Goal: Task Accomplishment & Management: Use online tool/utility

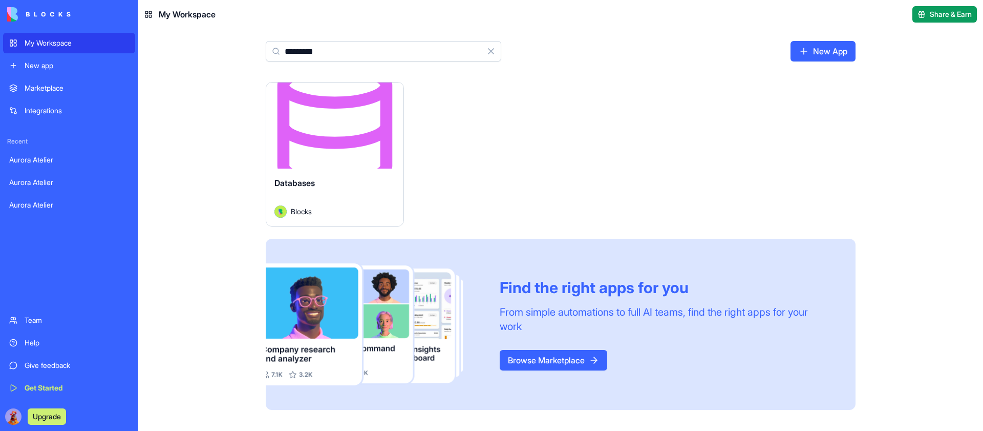
type input "*********"
click at [317, 125] on button "Launch" at bounding box center [334, 125] width 77 height 20
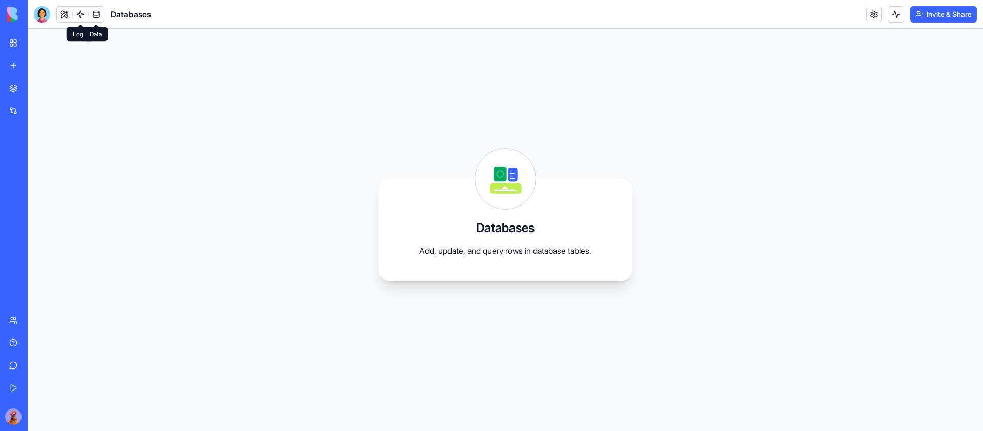
click at [104, 12] on div at bounding box center [80, 14] width 48 height 16
click at [101, 12] on link at bounding box center [96, 14] width 15 height 15
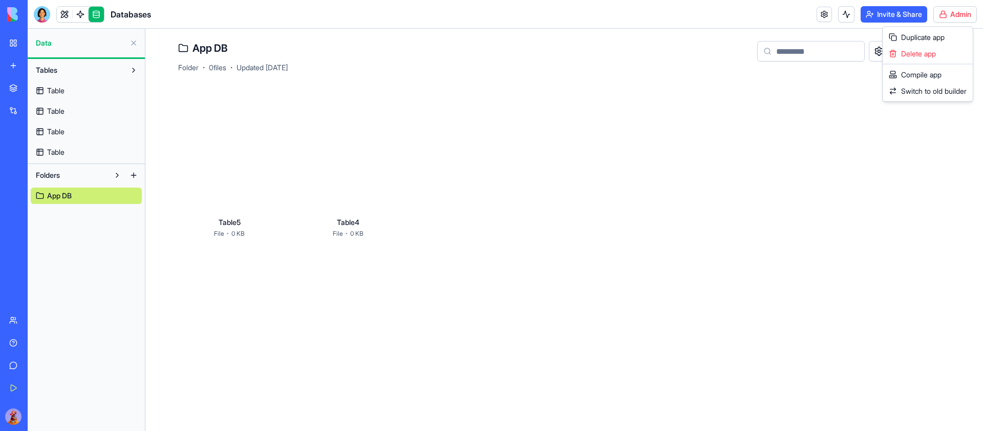
click at [962, 20] on html "My Workspace New app Marketplace Integrations Recent Aurora Atelier Aurora Atel…" at bounding box center [491, 215] width 983 height 431
click at [920, 93] on span "Switch to old builder" at bounding box center [934, 91] width 66 height 10
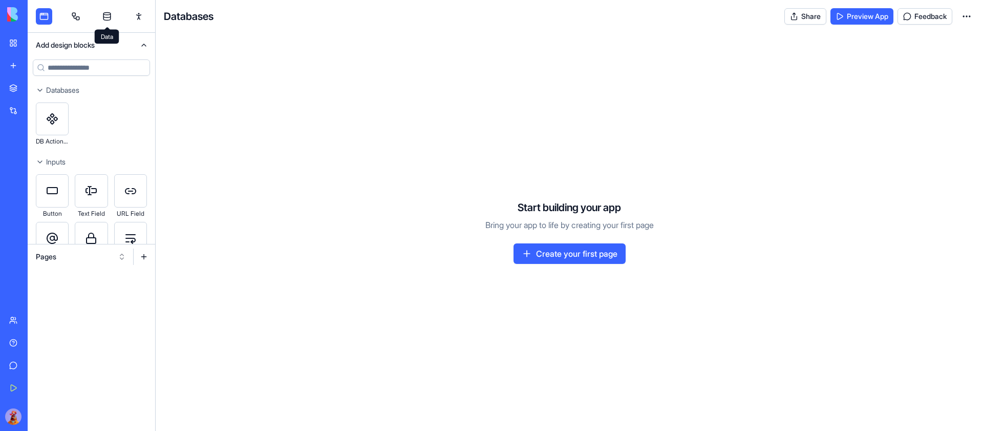
click at [105, 11] on link at bounding box center [107, 16] width 16 height 16
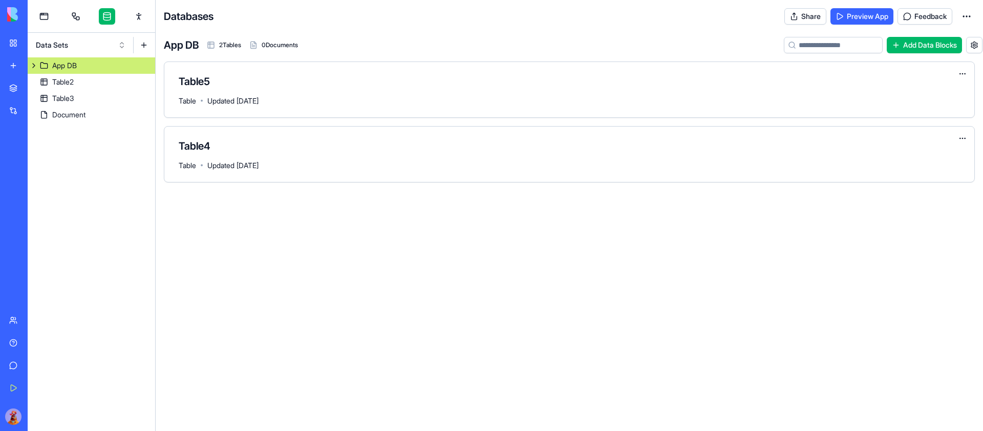
click at [122, 49] on button "Data Sets" at bounding box center [81, 45] width 100 height 16
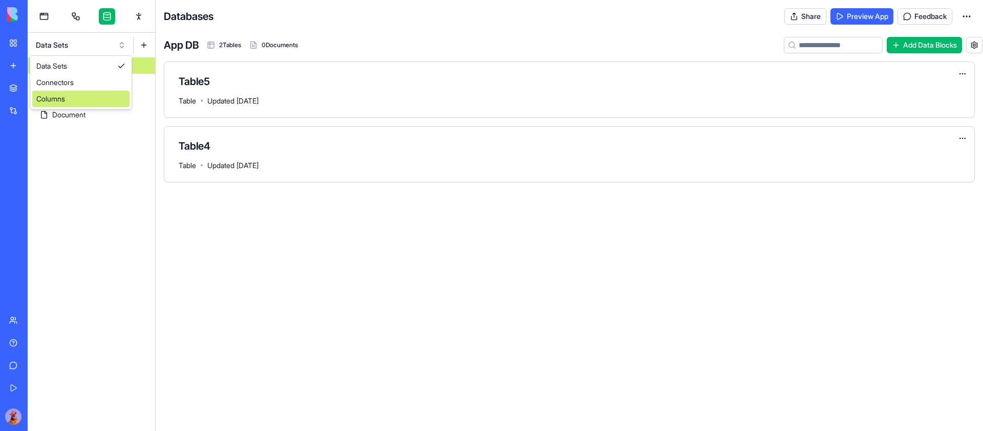
click at [96, 96] on div "Columns" at bounding box center [80, 99] width 97 height 16
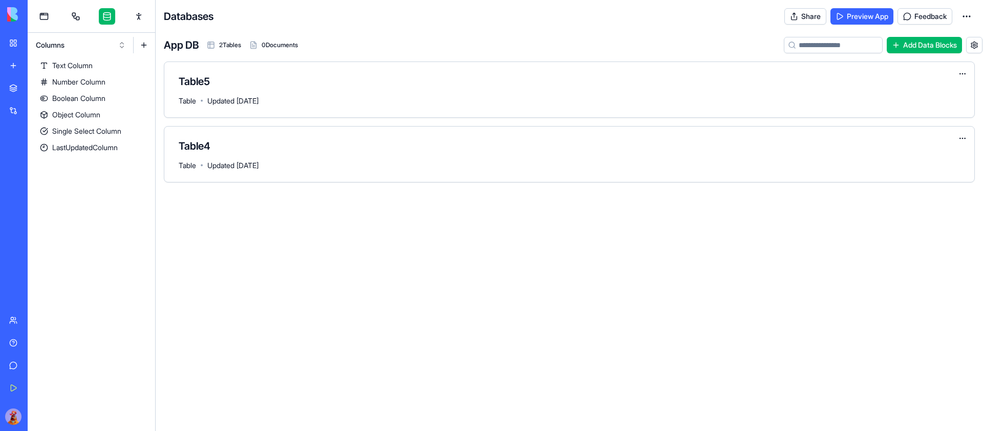
click at [142, 44] on button at bounding box center [144, 45] width 16 height 16
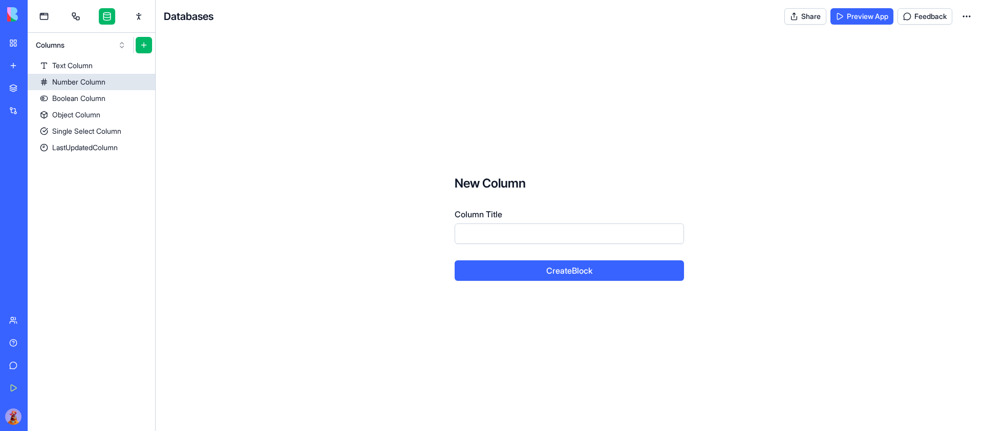
click at [98, 84] on div "Number Column" at bounding box center [78, 82] width 53 height 10
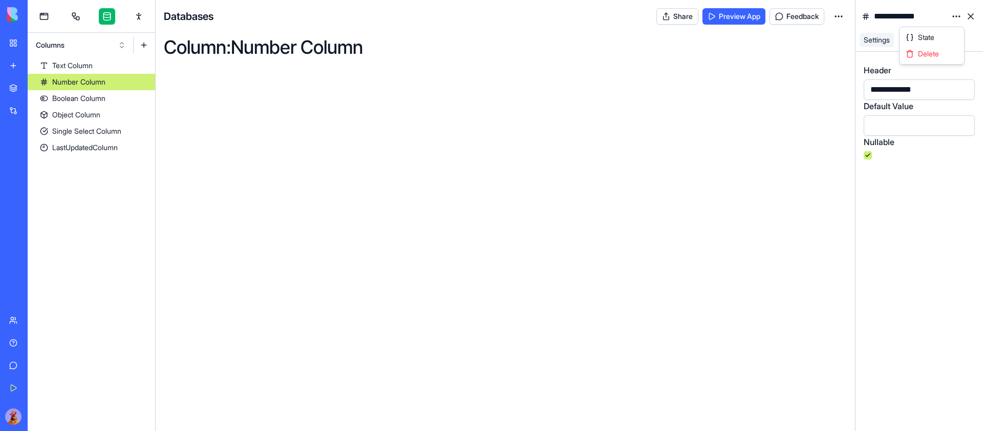
click at [955, 16] on html "**********" at bounding box center [491, 215] width 983 height 431
click at [934, 35] on span "State" at bounding box center [926, 37] width 16 height 10
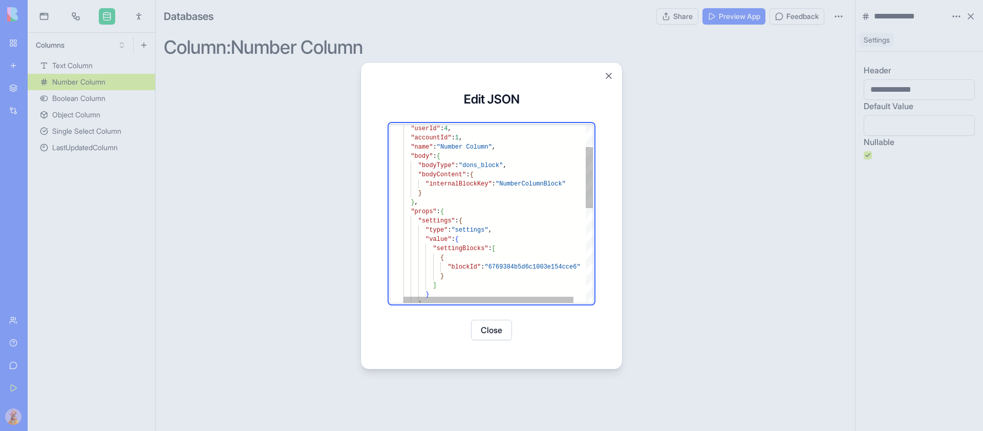
type textarea "**********"
click at [532, 179] on div ""userId" : 4 , "accountId" : 1 , "name" : "Number Column" , "body" : { "bodyTyp…" at bounding box center [504, 318] width 203 height 519
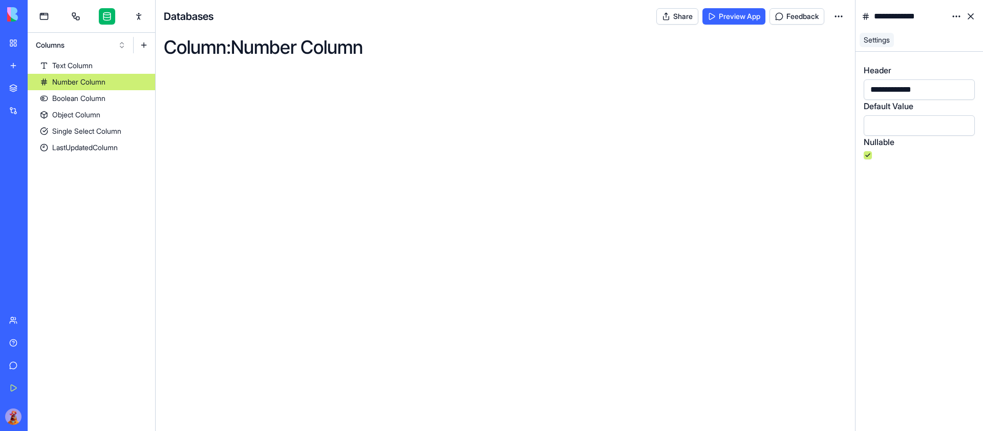
click at [145, 43] on button at bounding box center [144, 45] width 16 height 16
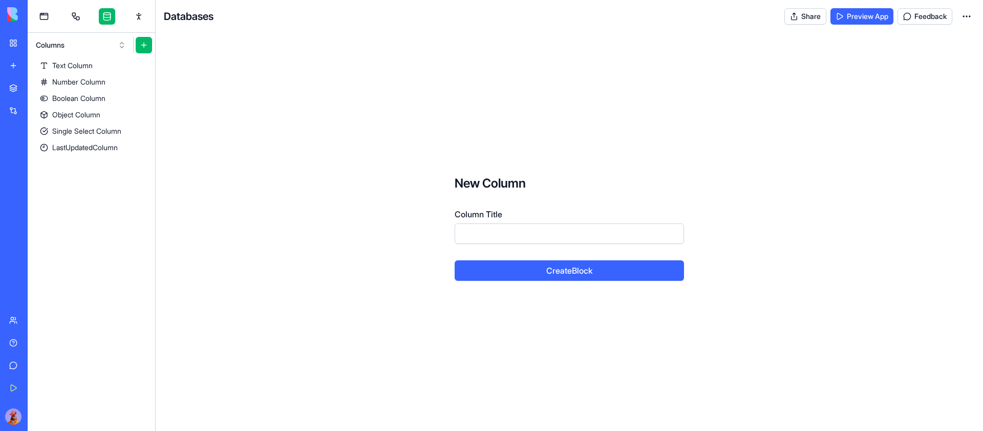
click at [514, 229] on input "Column Title" at bounding box center [569, 233] width 229 height 20
type input "**********"
click at [455, 260] on button "Create Block" at bounding box center [569, 270] width 229 height 20
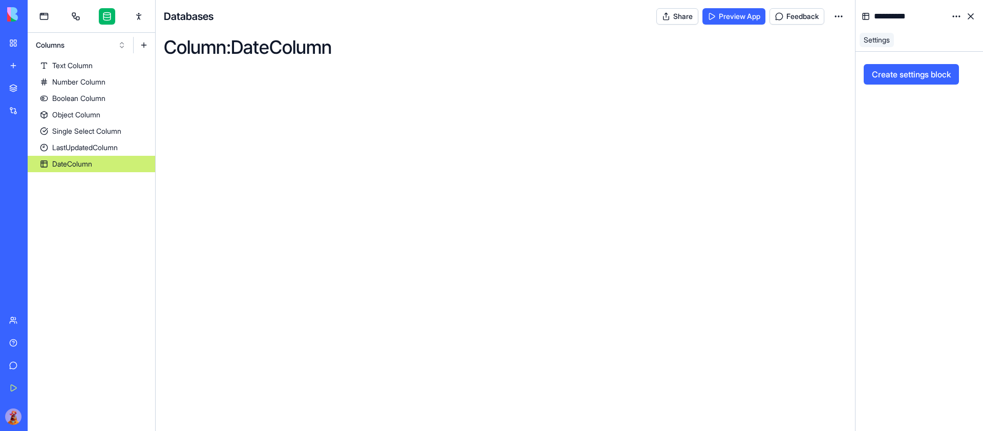
click at [145, 42] on button at bounding box center [144, 45] width 16 height 16
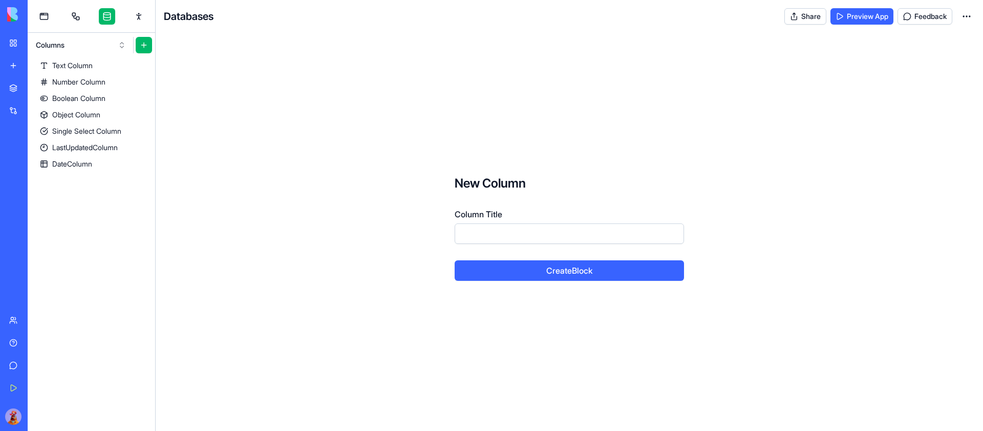
click at [577, 237] on input "Column Title" at bounding box center [569, 233] width 229 height 20
type input "**********"
click at [455, 260] on button "Create Block" at bounding box center [569, 270] width 229 height 20
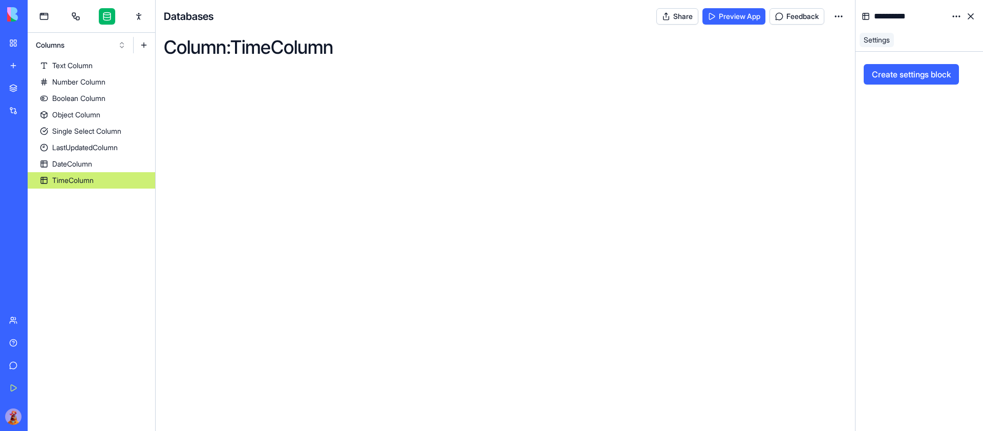
click at [148, 40] on button at bounding box center [144, 45] width 16 height 16
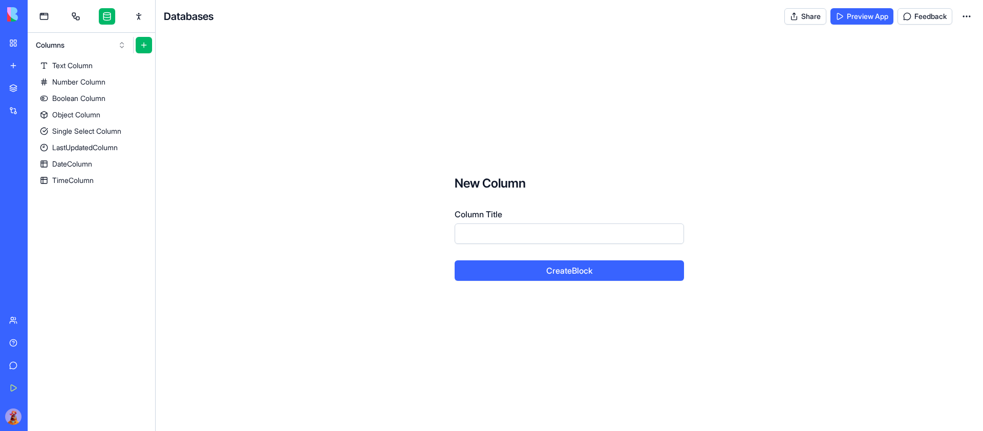
click at [554, 242] on input "Column Title" at bounding box center [569, 233] width 229 height 20
type input "**********"
click at [455, 260] on button "Create Block" at bounding box center [569, 270] width 229 height 20
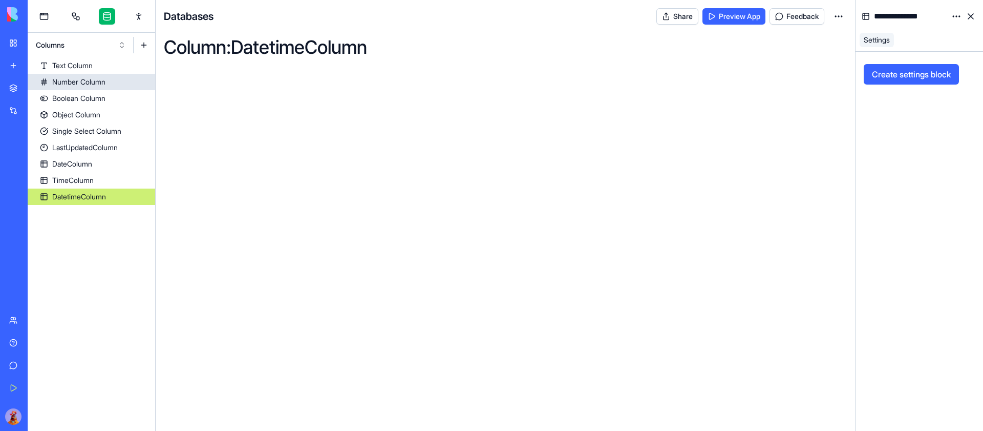
click at [144, 81] on link "Number Column" at bounding box center [92, 82] width 128 height 16
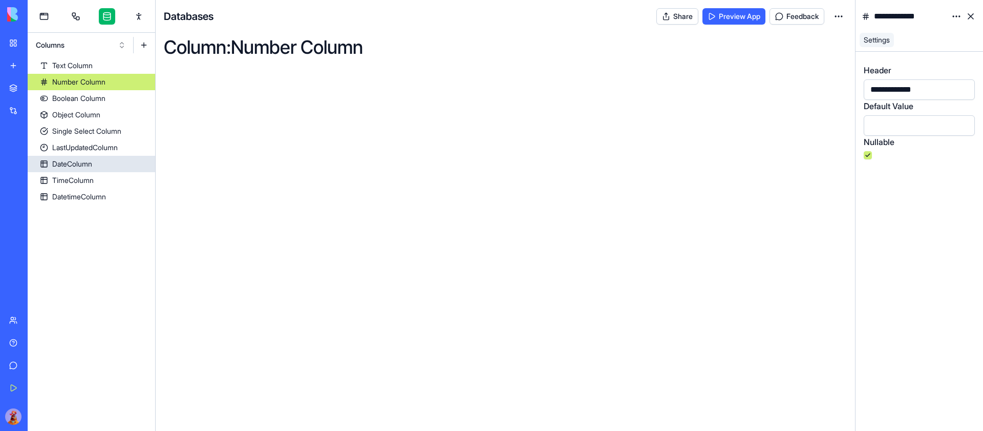
click at [115, 164] on link "DateColumn" at bounding box center [92, 164] width 128 height 16
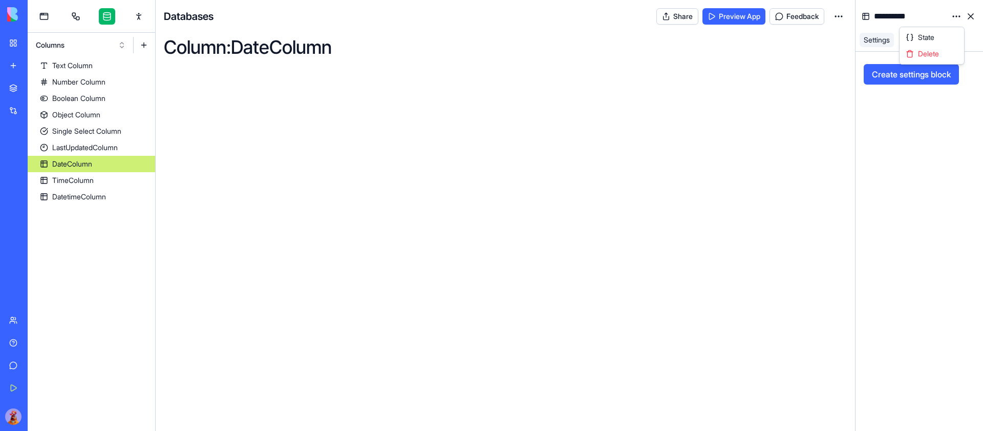
click at [952, 14] on html "**********" at bounding box center [491, 215] width 983 height 431
click at [926, 35] on span "State" at bounding box center [926, 37] width 16 height 10
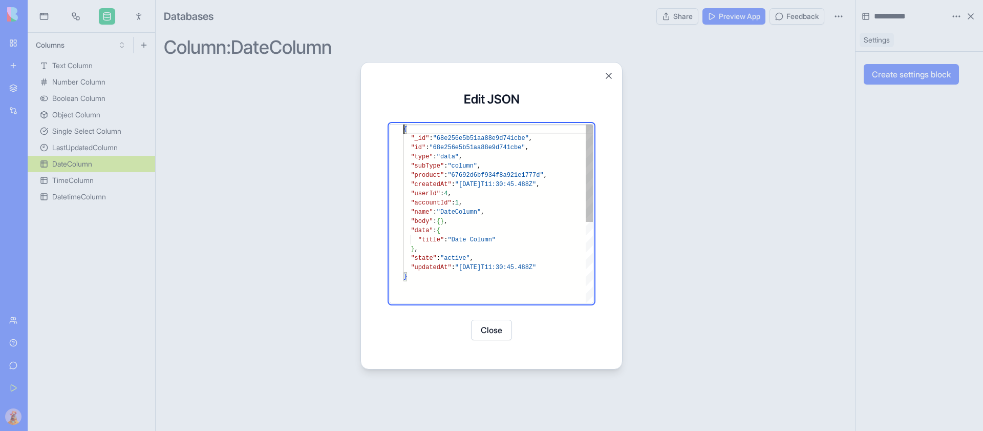
click at [501, 214] on div "{ "_id" : "68e256e5b51aa88e9d741cbe" , "id" : "68e256e5b51aa88e9d741cbe" , "typ…" at bounding box center [497, 287] width 189 height 326
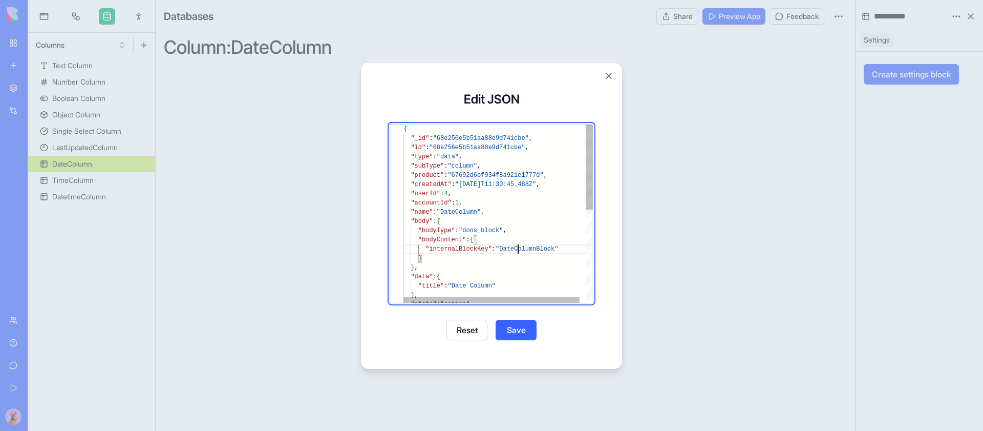
scroll to position [28, 115]
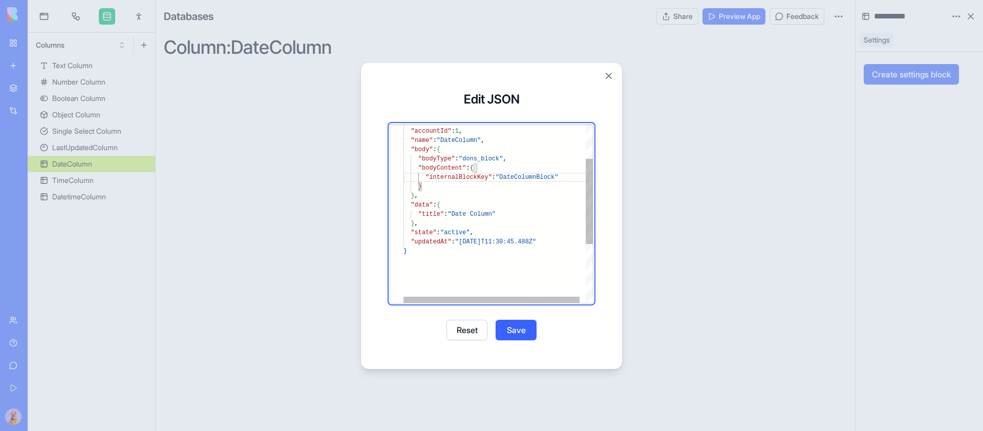
click at [560, 209] on div ""userId" : 4 , "accountId" : 1 , "name" : "DateColumn" , "body" : { "data" : { …" at bounding box center [501, 239] width 196 height 372
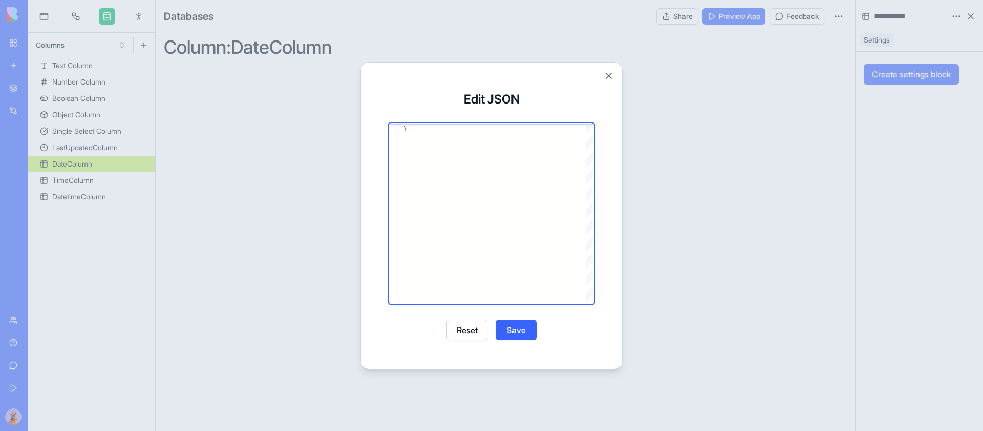
type textarea "**********"
click at [519, 328] on button "Save" at bounding box center [516, 330] width 41 height 20
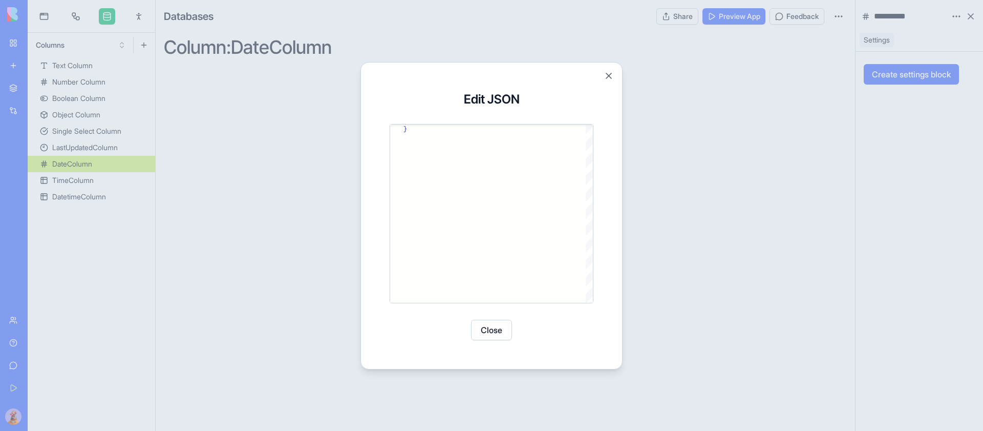
click at [495, 322] on button "Close" at bounding box center [491, 330] width 41 height 20
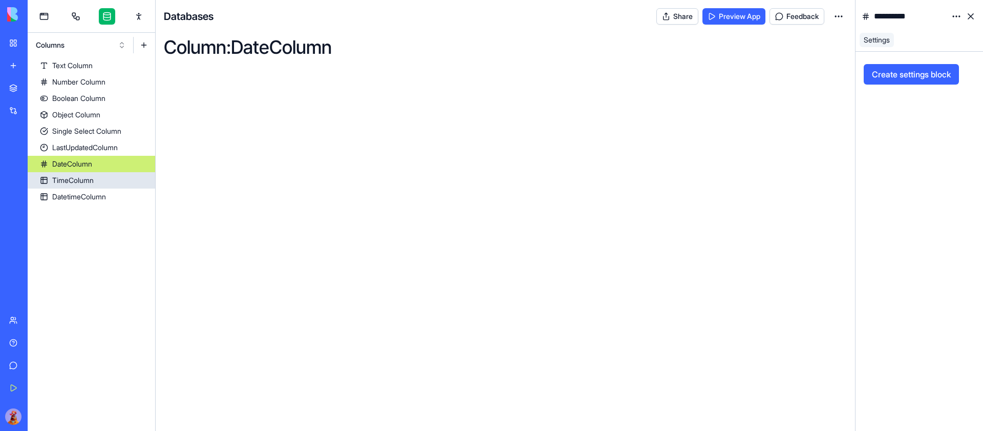
click at [117, 174] on link "TimeColumn" at bounding box center [92, 180] width 128 height 16
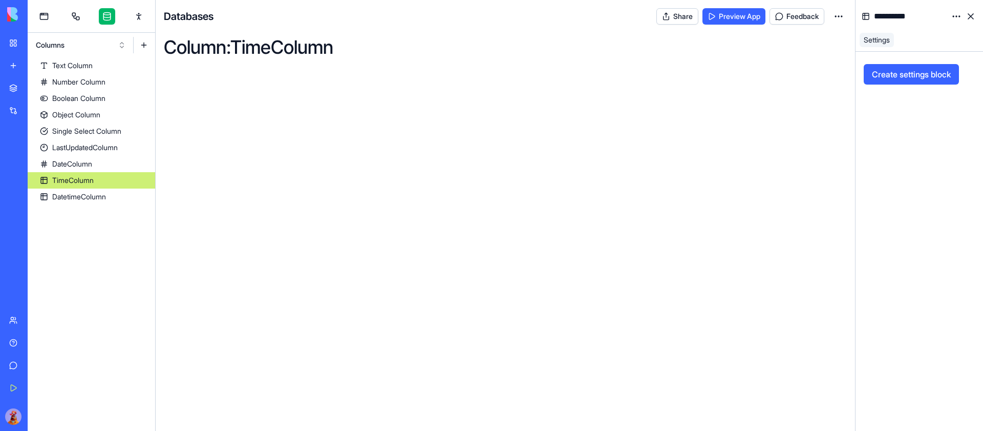
click at [955, 15] on html "**********" at bounding box center [491, 215] width 983 height 431
click at [940, 33] on div "State" at bounding box center [932, 37] width 60 height 16
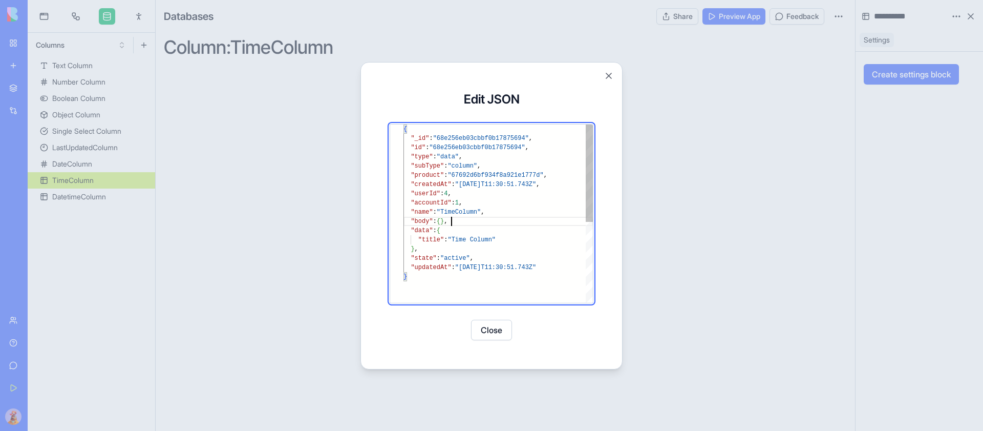
click at [536, 221] on div "{ "_id" : "68e256eb03cbbf0b17875694" , "id" : "68e256eb03cbbf0b17875694" , "typ…" at bounding box center [497, 287] width 189 height 326
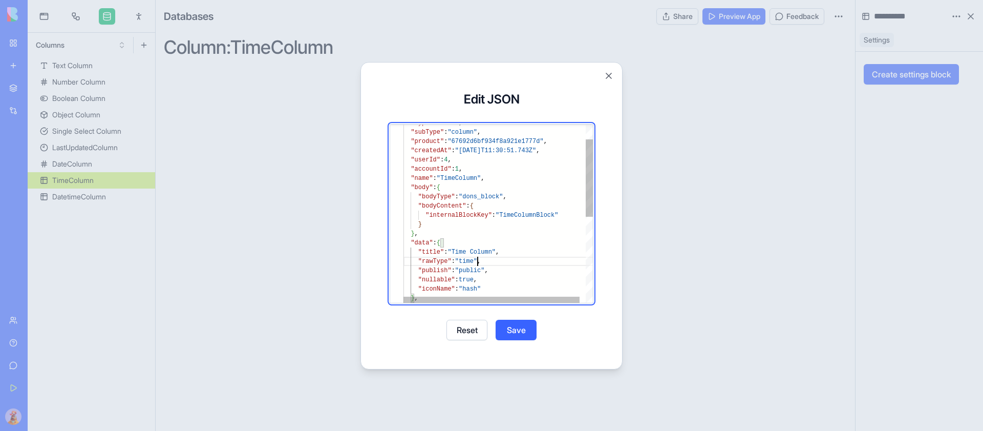
scroll to position [74, 74]
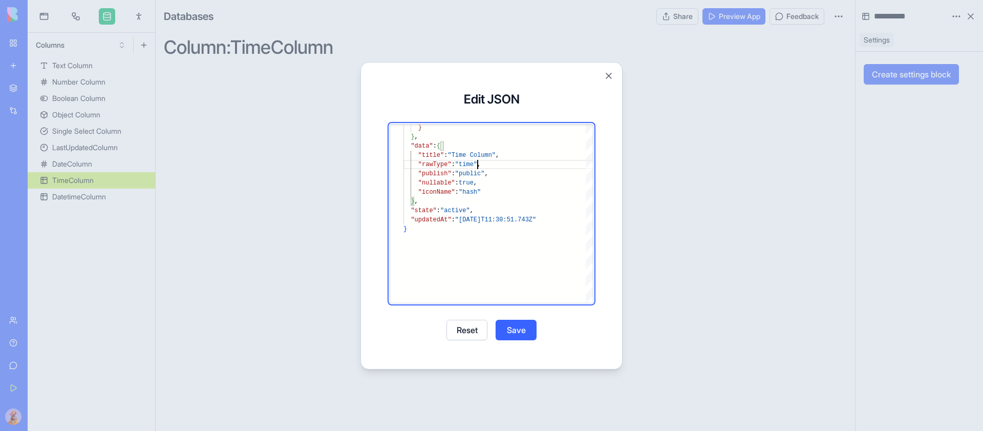
type textarea "**********"
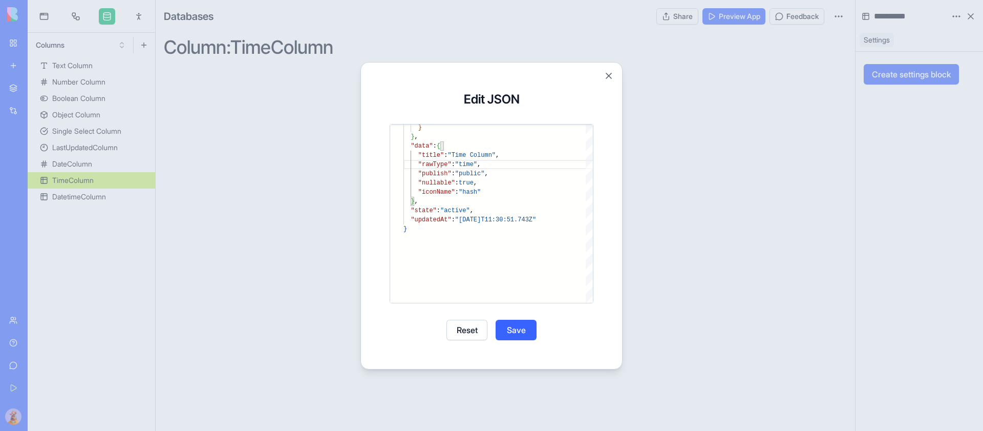
click at [526, 328] on button "Save" at bounding box center [516, 330] width 41 height 20
click at [487, 333] on button "Close" at bounding box center [491, 330] width 41 height 20
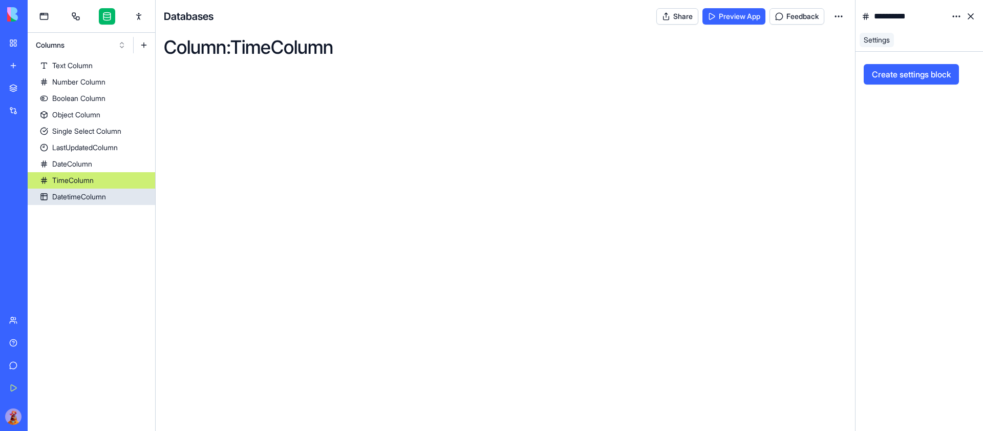
click at [110, 200] on link "DatetimeColumn" at bounding box center [92, 196] width 128 height 16
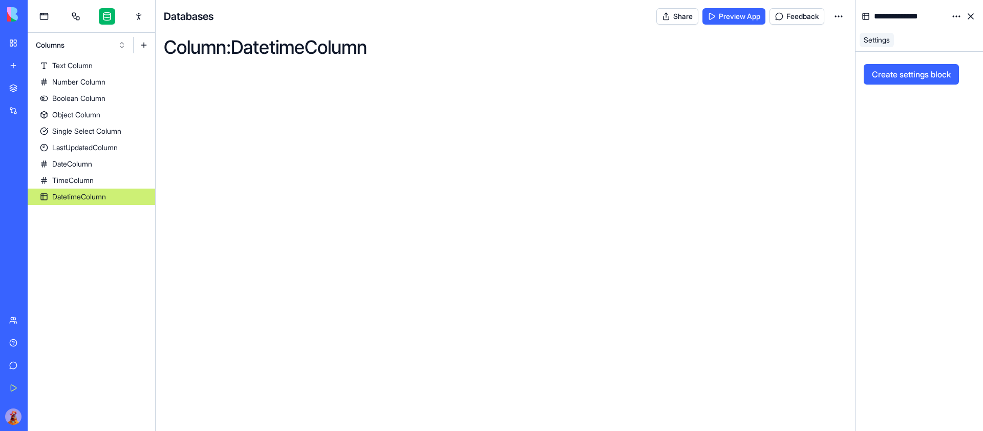
click at [957, 15] on html "**********" at bounding box center [491, 215] width 983 height 431
click at [947, 40] on div "State" at bounding box center [932, 37] width 60 height 16
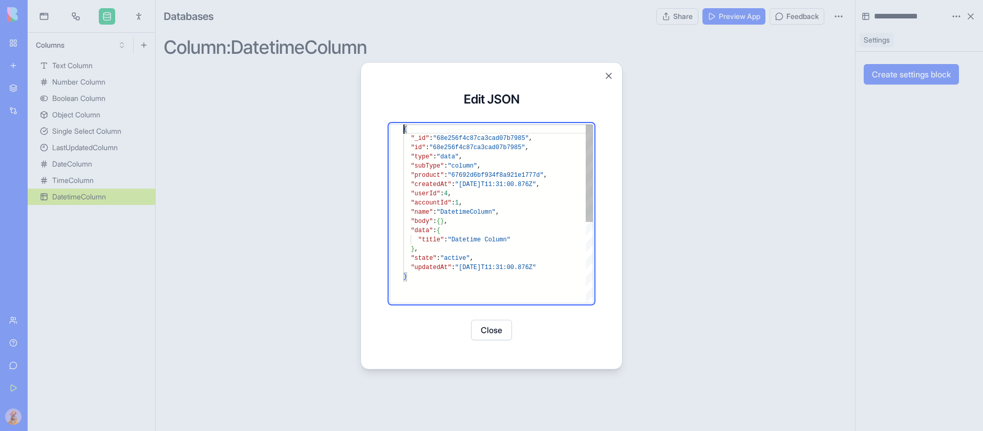
click at [486, 246] on div "{ "_id" : "68e256f4c87ca3cad07b7985" , "id" : "68e256f4c87ca3cad07b7985" , "typ…" at bounding box center [497, 287] width 189 height 326
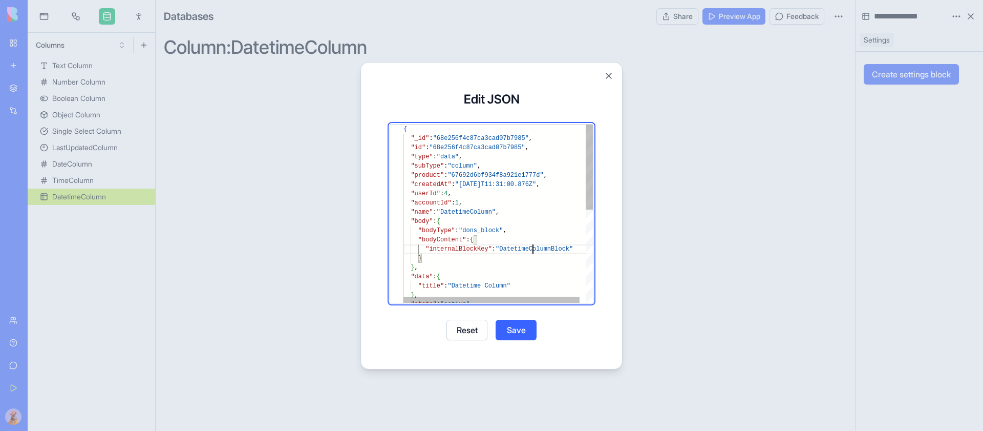
scroll to position [28, 130]
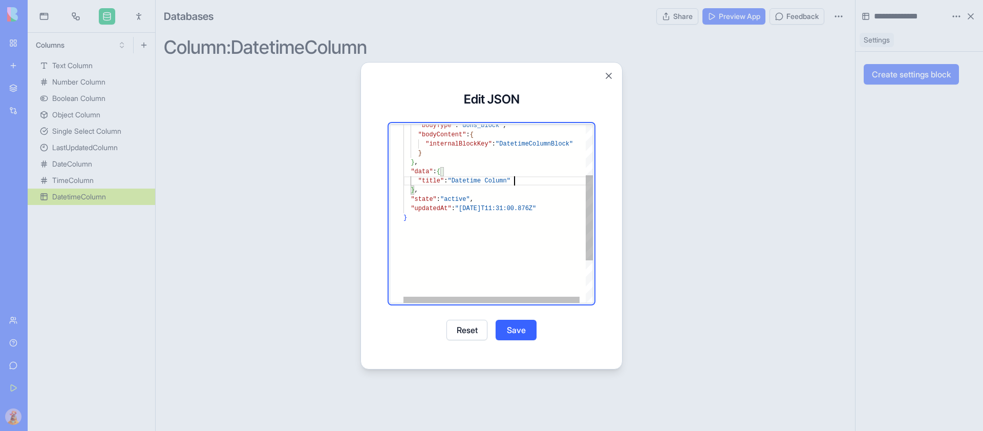
click at [551, 178] on div ""data" : { "bodyType" : "dons_block" , "bodyContent" : { "internalBlockKey" : "…" at bounding box center [501, 205] width 196 height 372
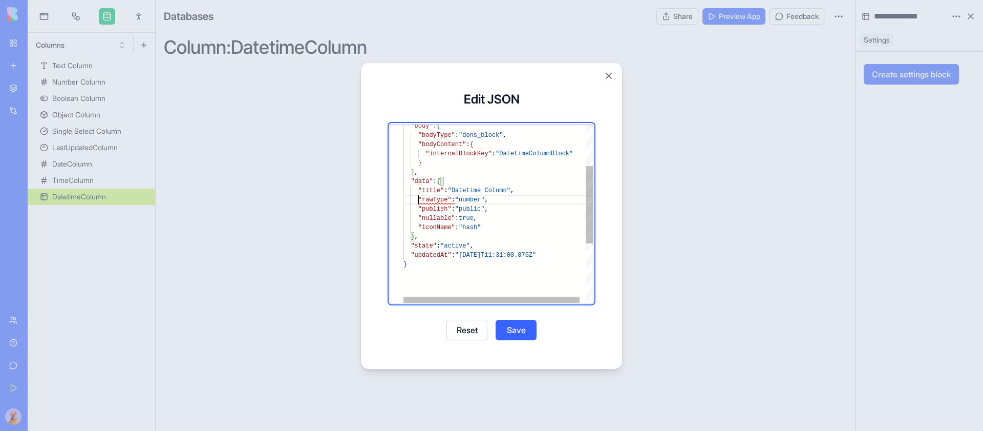
scroll to position [74, 15]
click at [477, 200] on div ""data" : { "bodyType" : "dons_block" , "bodyContent" : { "internalBlockKey" : "…" at bounding box center [501, 233] width 196 height 409
type textarea "**********"
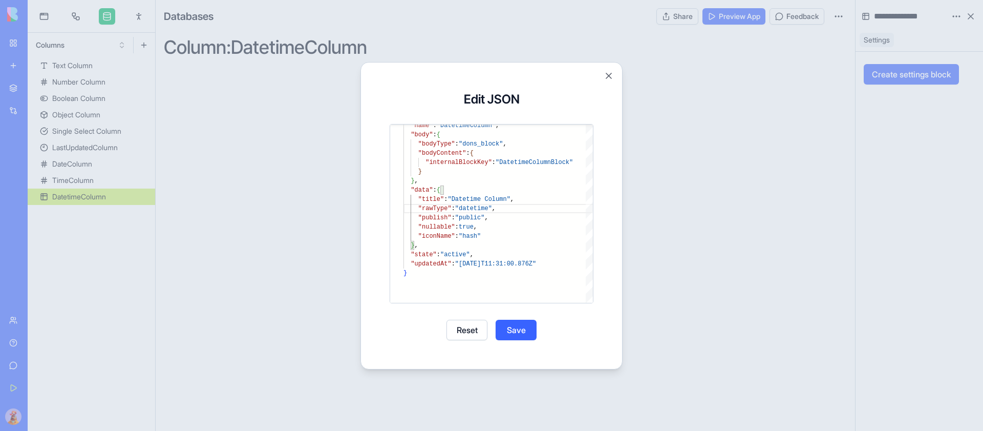
click at [523, 327] on button "Save" at bounding box center [516, 330] width 41 height 20
click at [496, 328] on button "Close" at bounding box center [491, 330] width 41 height 20
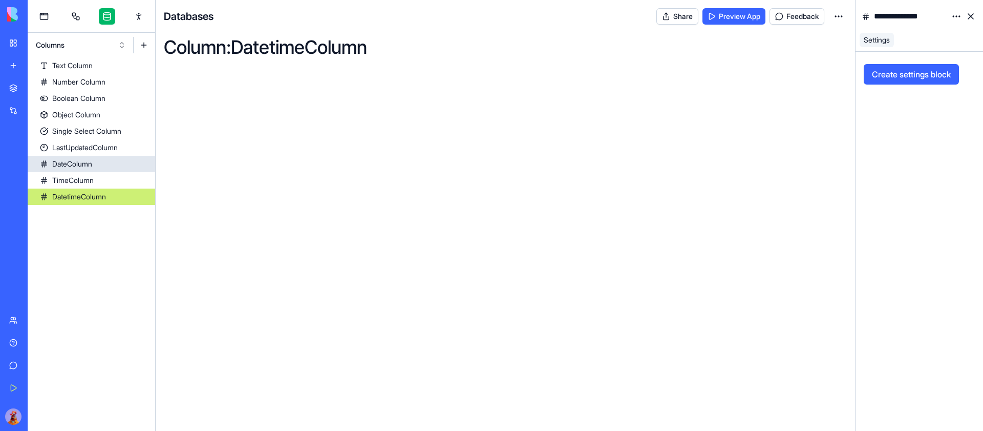
click at [112, 165] on link "DateColumn" at bounding box center [92, 164] width 128 height 16
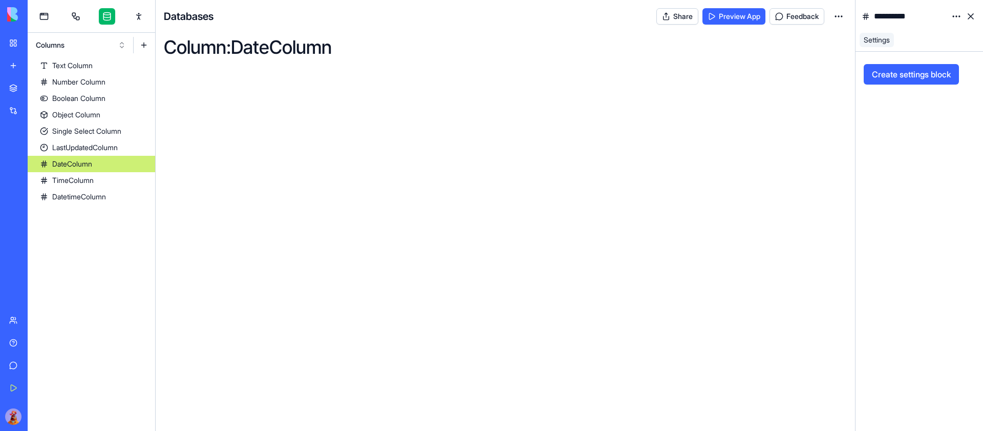
click at [953, 14] on html "**********" at bounding box center [491, 215] width 983 height 431
click at [928, 35] on span "State" at bounding box center [926, 37] width 16 height 10
click at [87, 95] on div "Boolean Column" at bounding box center [78, 98] width 53 height 10
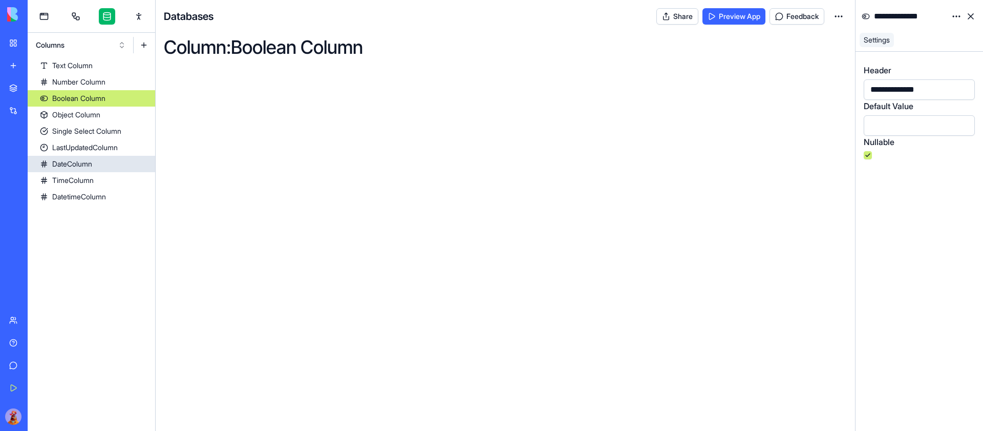
click at [111, 161] on link "DateColumn" at bounding box center [92, 164] width 128 height 16
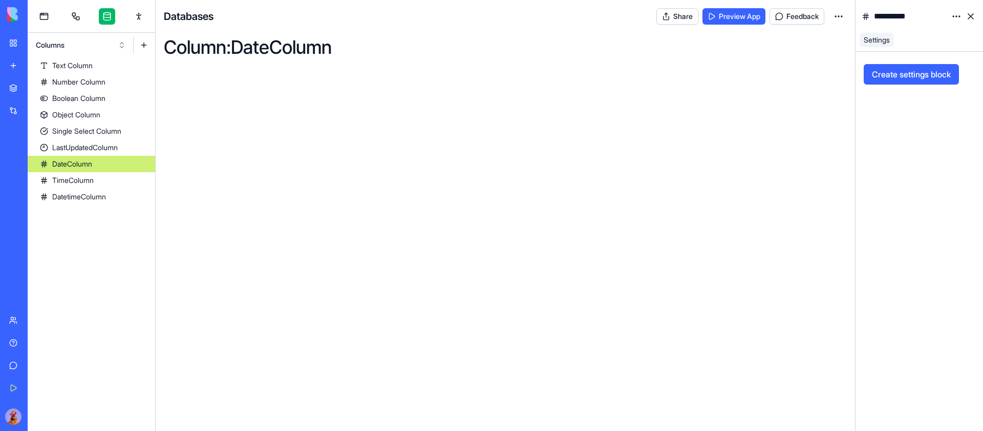
click at [922, 73] on button "Create settings block" at bounding box center [911, 74] width 95 height 20
click at [951, 122] on div at bounding box center [919, 241] width 111 height 354
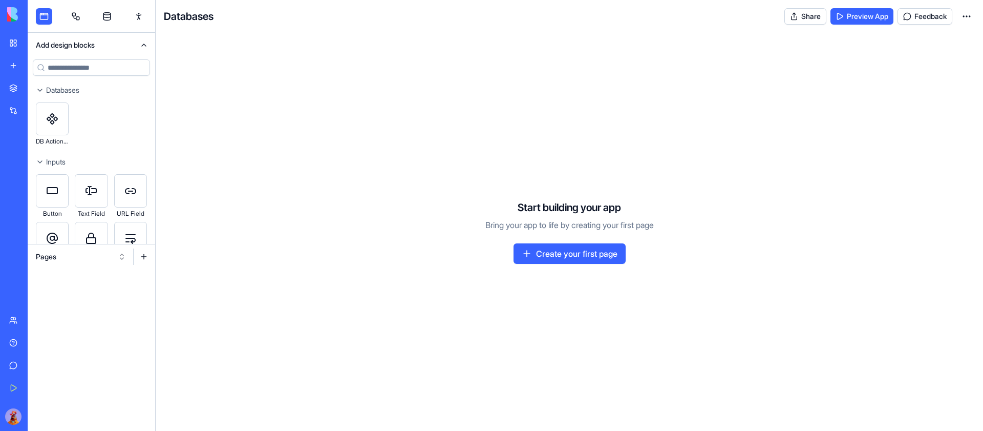
click at [927, 111] on div "Start building your app Bring your app to life by creating your first page Crea…" at bounding box center [569, 232] width 827 height 398
click at [124, 65] on input at bounding box center [91, 67] width 117 height 16
type input "****"
drag, startPoint x: 41, startPoint y: 125, endPoint x: 802, endPoint y: 97, distance: 760.9
click at [802, 97] on div "Add design blocks **** Clear Inputs Text Field Long Text Field Pages Databases …" at bounding box center [505, 215] width 955 height 431
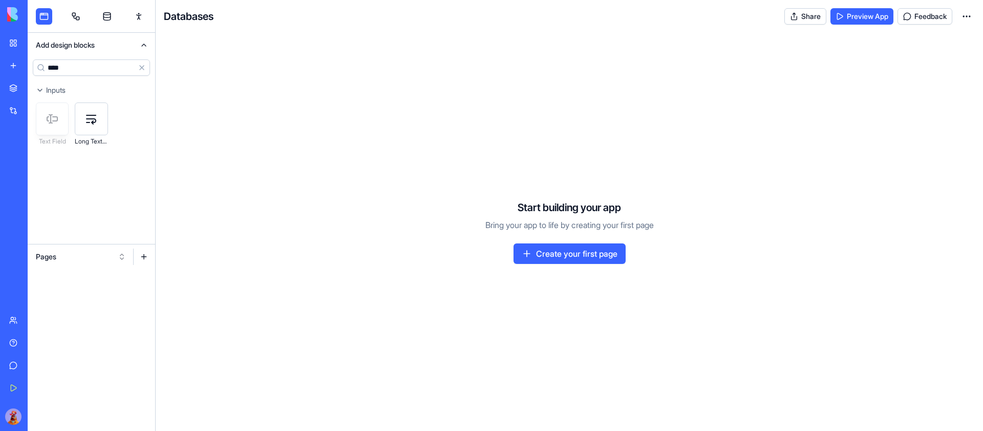
click at [108, 12] on link at bounding box center [107, 16] width 16 height 16
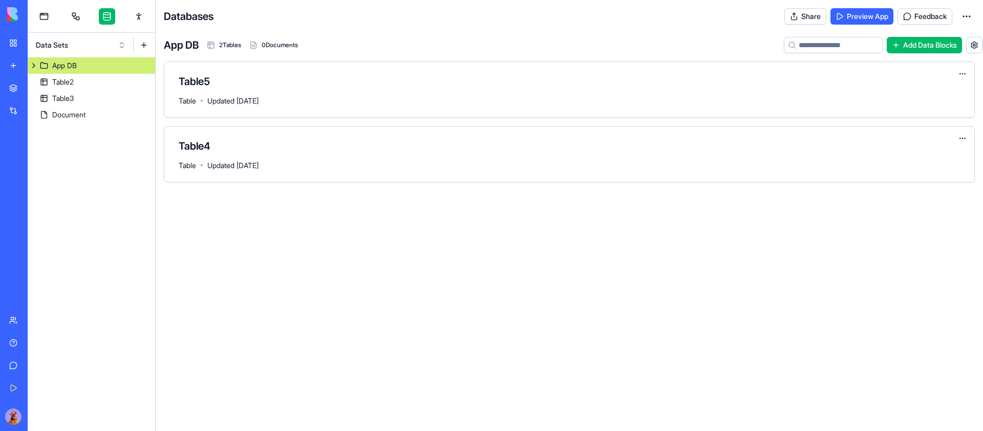
click at [130, 47] on button "Data Sets" at bounding box center [81, 45] width 100 height 16
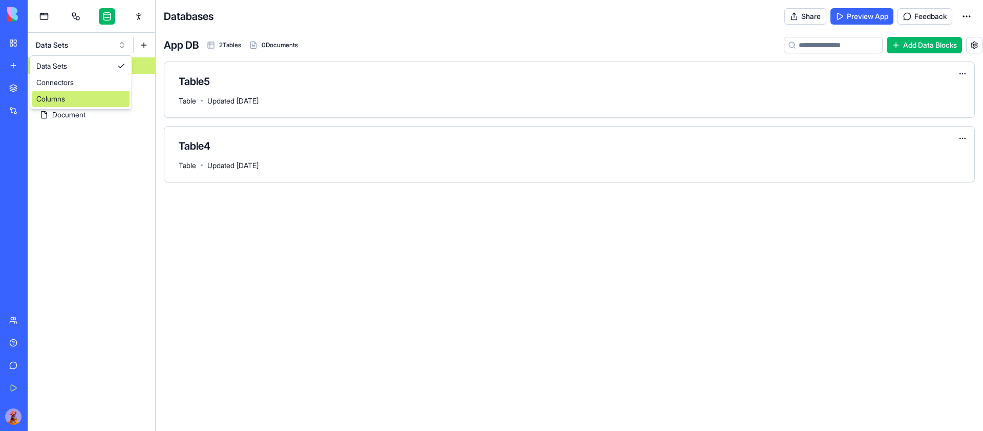
click at [93, 96] on div "Columns" at bounding box center [80, 99] width 97 height 16
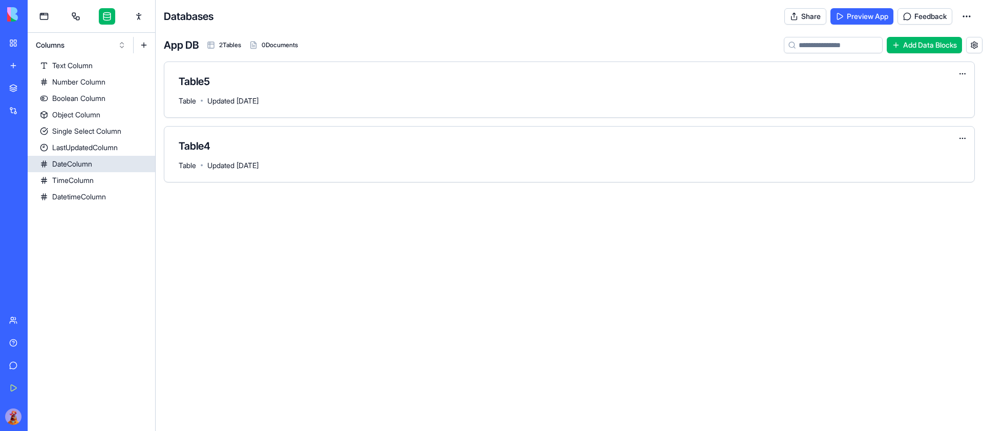
click at [107, 167] on link "DateColumn" at bounding box center [92, 164] width 128 height 16
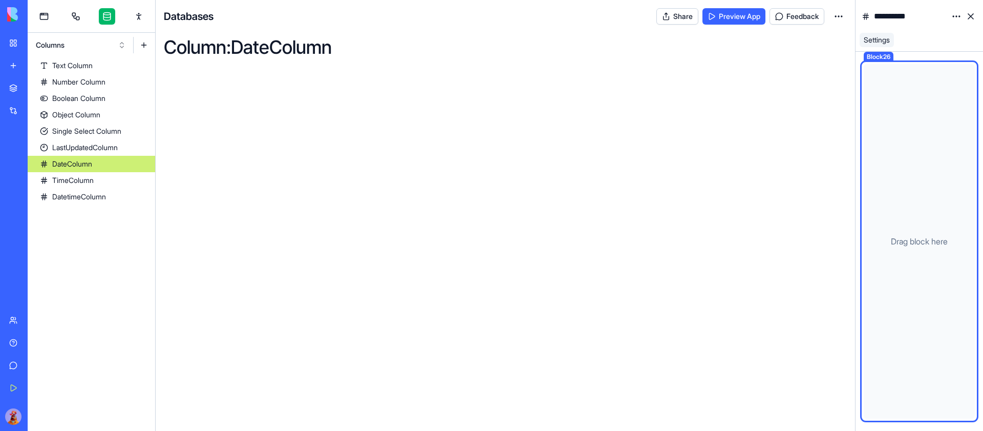
click at [923, 105] on div at bounding box center [919, 241] width 111 height 354
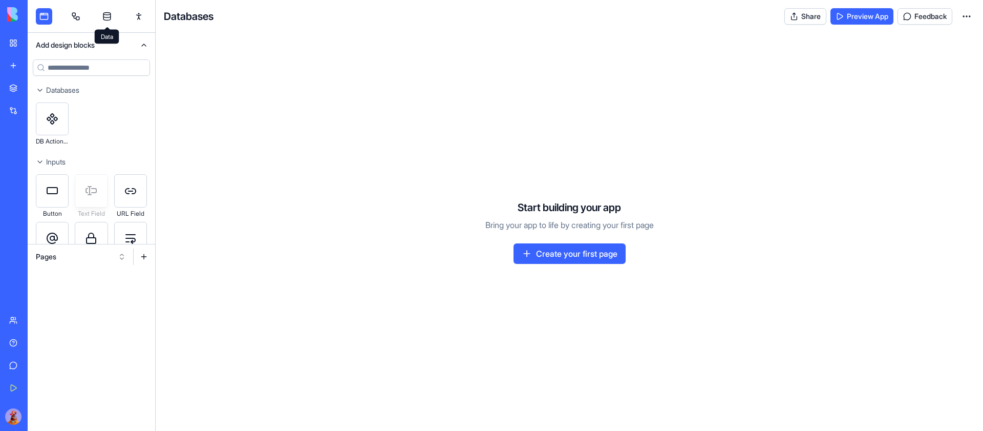
click at [105, 13] on link at bounding box center [107, 16] width 16 height 16
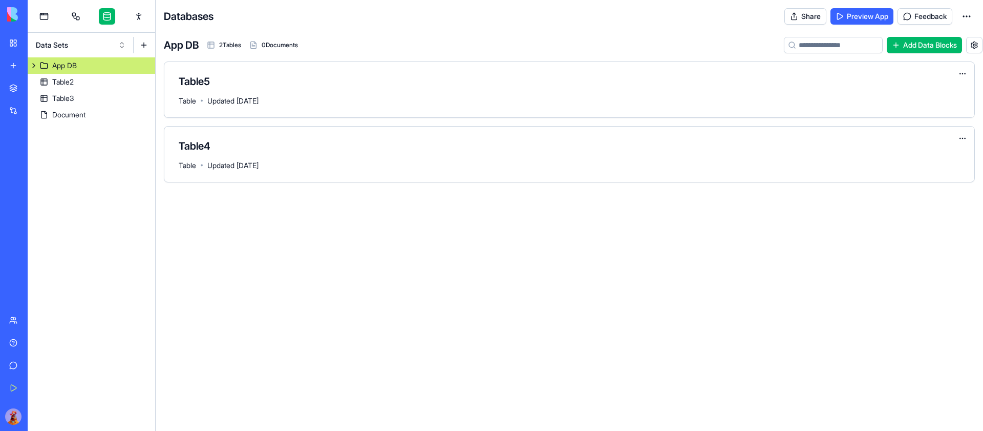
click at [102, 44] on button "Data Sets" at bounding box center [81, 45] width 100 height 16
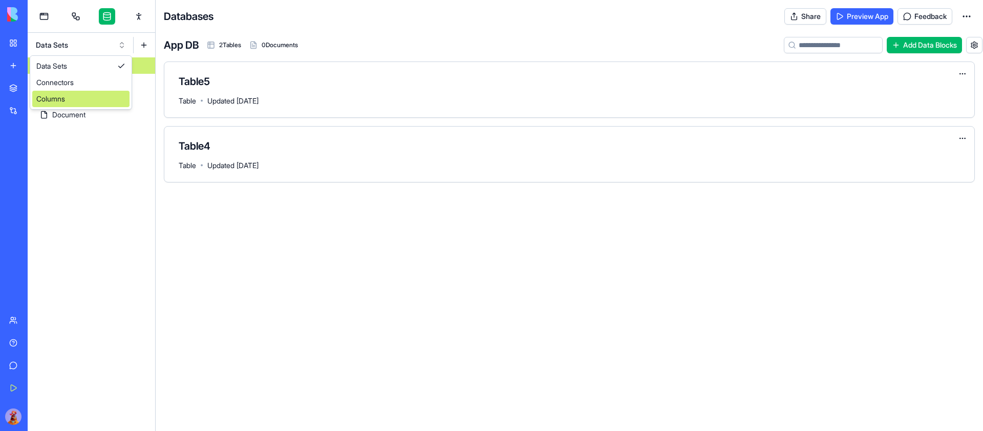
click at [87, 97] on div "Columns" at bounding box center [80, 99] width 97 height 16
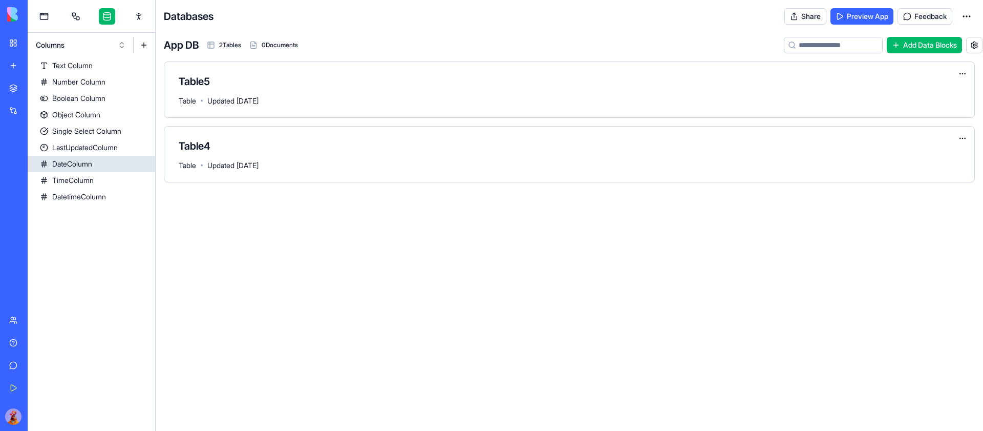
click at [110, 161] on link "DateColumn" at bounding box center [92, 164] width 128 height 16
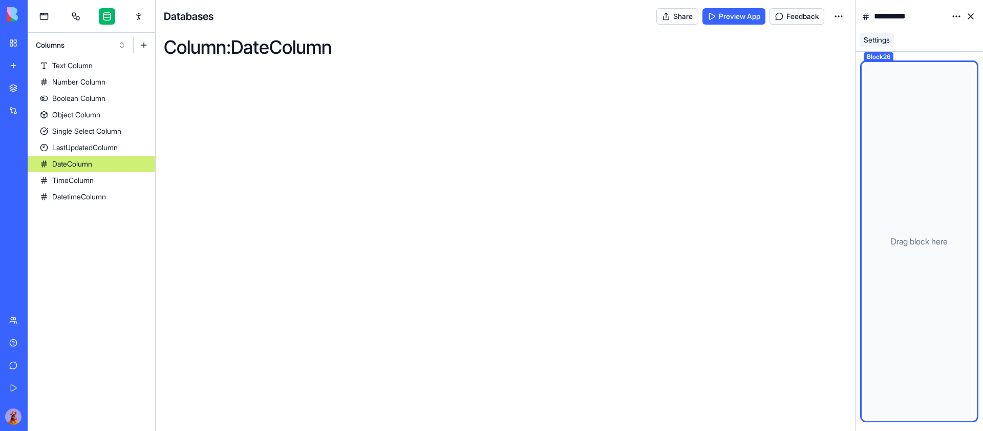
click at [958, 18] on html "**********" at bounding box center [491, 215] width 983 height 431
click at [941, 34] on div "State" at bounding box center [932, 37] width 60 height 16
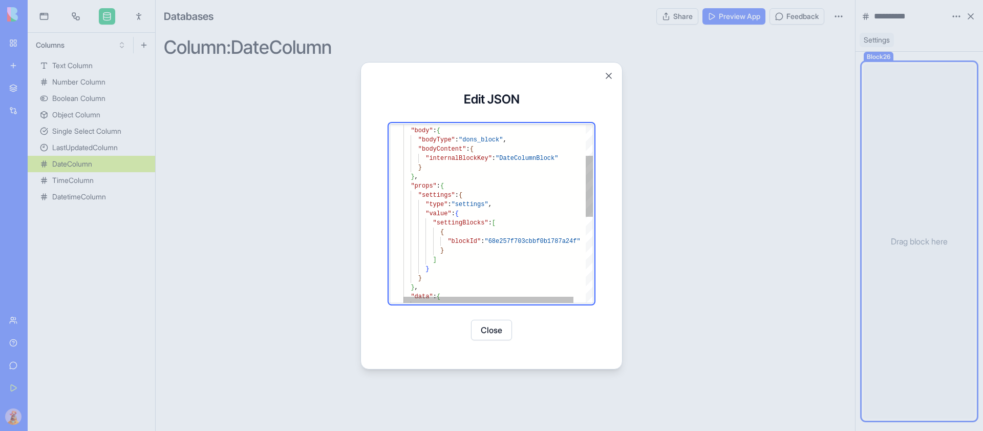
click at [411, 186] on div ""name" : "DateColumn" , "body" : { "bodyType" : "dons_block" , "bodyContent" : …" at bounding box center [504, 293] width 203 height 519
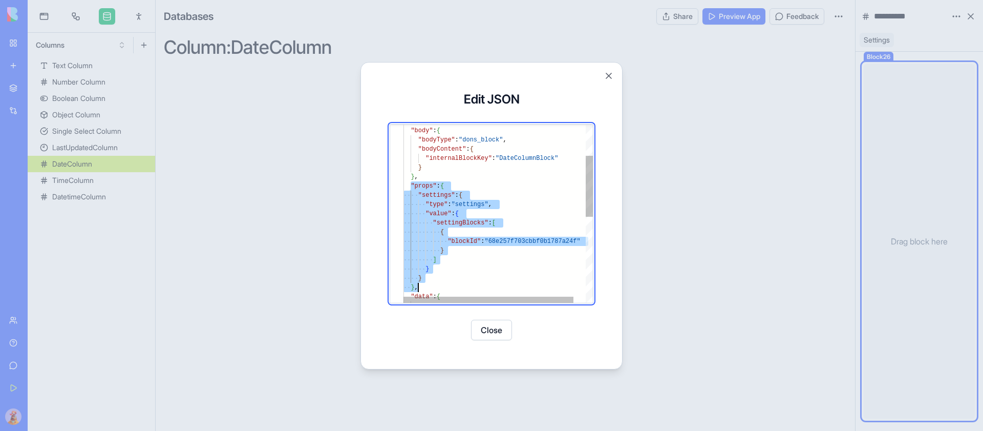
click at [449, 286] on div ""name" : "DateColumn" , "body" : { "bodyType" : "dons_block" , "bodyContent" : …" at bounding box center [504, 293] width 203 height 519
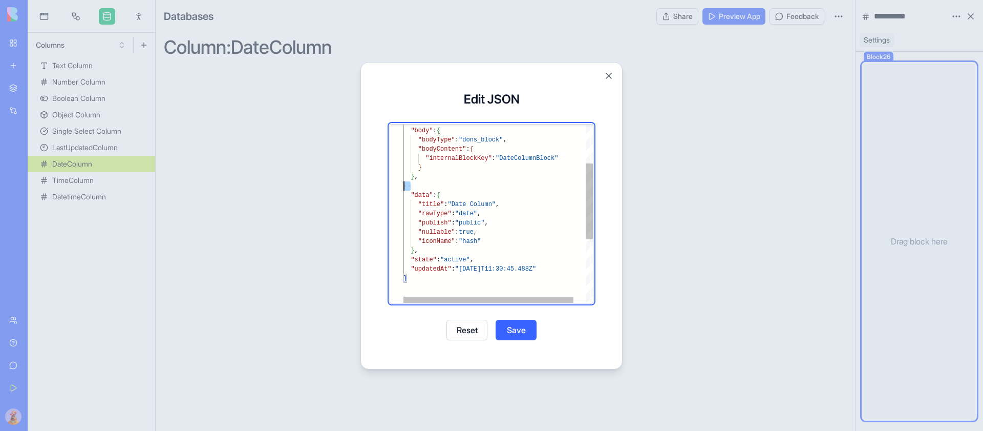
scroll to position [55, 0]
type textarea "**********"
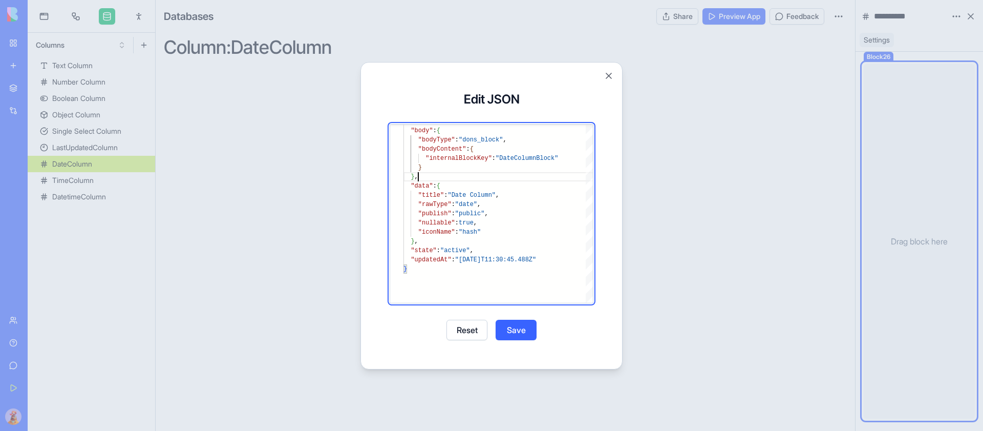
click at [518, 329] on button "Save" at bounding box center [516, 330] width 41 height 20
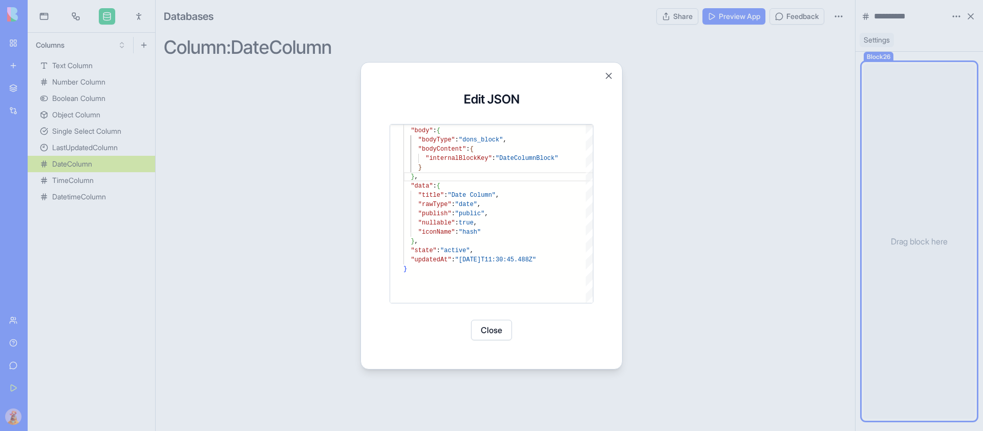
click at [491, 329] on button "Close" at bounding box center [491, 330] width 41 height 20
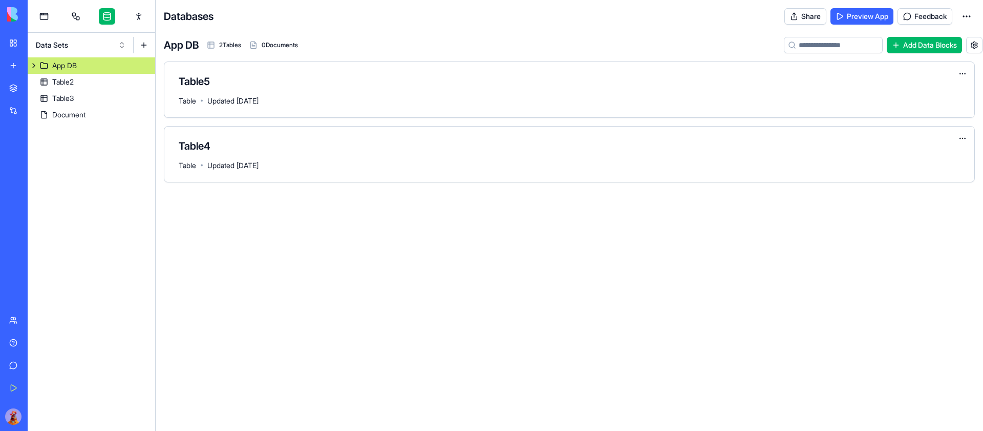
click at [114, 44] on button "Data Sets" at bounding box center [81, 45] width 100 height 16
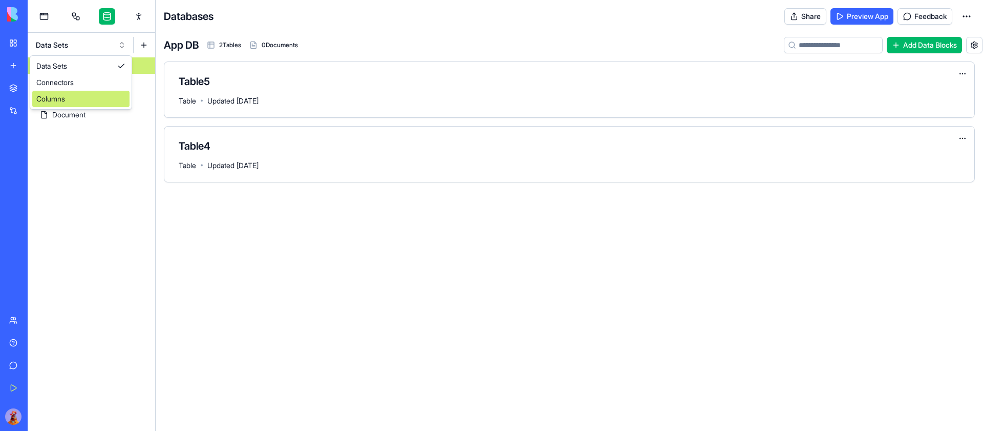
click at [83, 96] on div "Columns" at bounding box center [80, 99] width 97 height 16
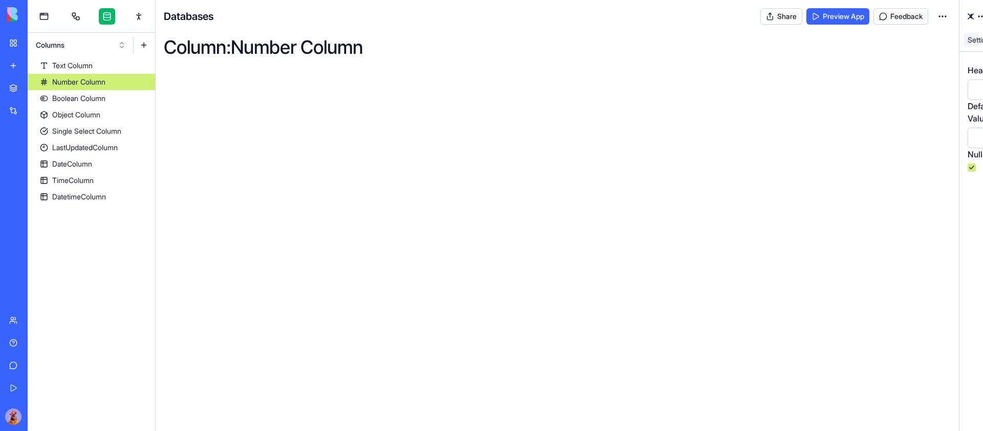
click at [138, 80] on link "Number Column" at bounding box center [92, 82] width 128 height 16
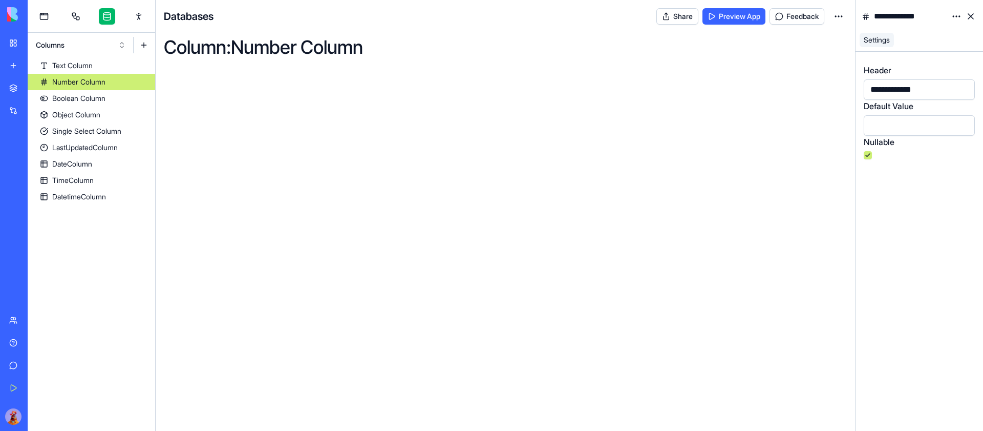
click at [955, 18] on html "**********" at bounding box center [491, 215] width 983 height 431
click at [939, 34] on div "State" at bounding box center [932, 37] width 60 height 16
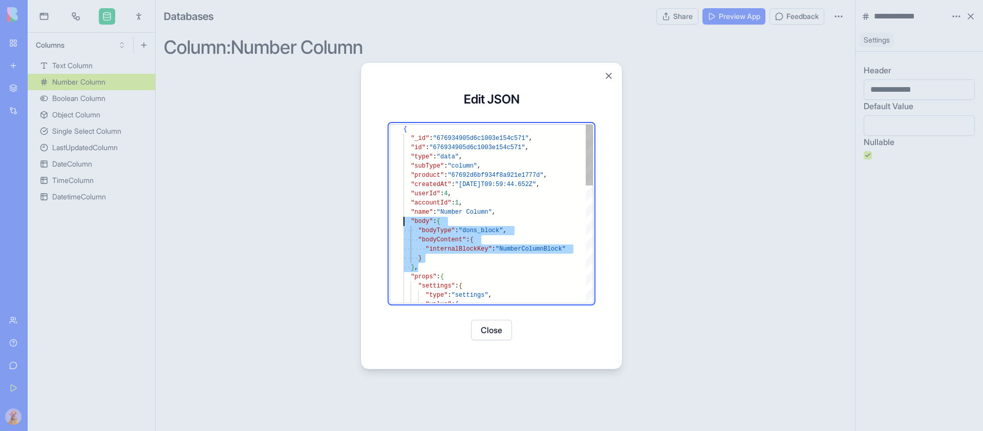
drag, startPoint x: 432, startPoint y: 266, endPoint x: 353, endPoint y: 219, distance: 91.9
click at [403, 219] on div "{ "_id" : "676934905d6c1003e154c571" , "id" : "676934905d6c1003e154c571" , "typ…" at bounding box center [497, 383] width 189 height 519
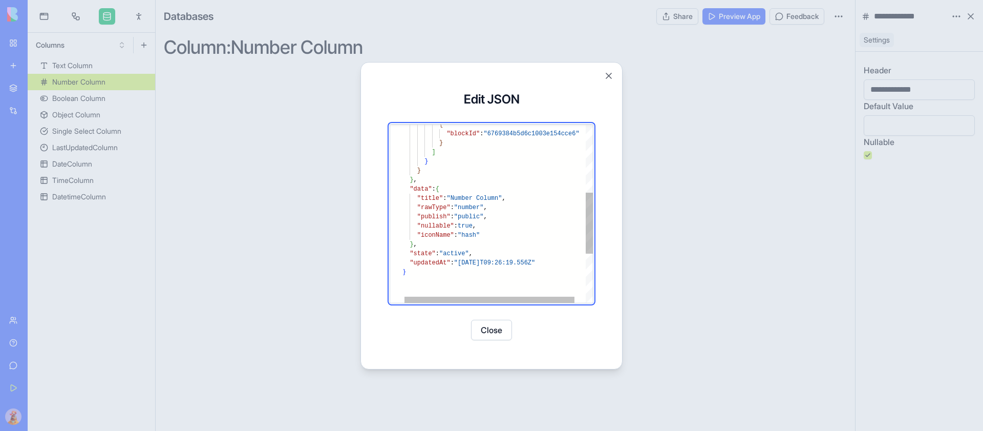
type textarea "**********"
drag, startPoint x: 414, startPoint y: 206, endPoint x: 508, endPoint y: 238, distance: 99.7
click at [508, 238] on div "} } } , "data" : { "title" : "Number Column" , "rawType" : "number" , "publish"…" at bounding box center [503, 185] width 203 height 519
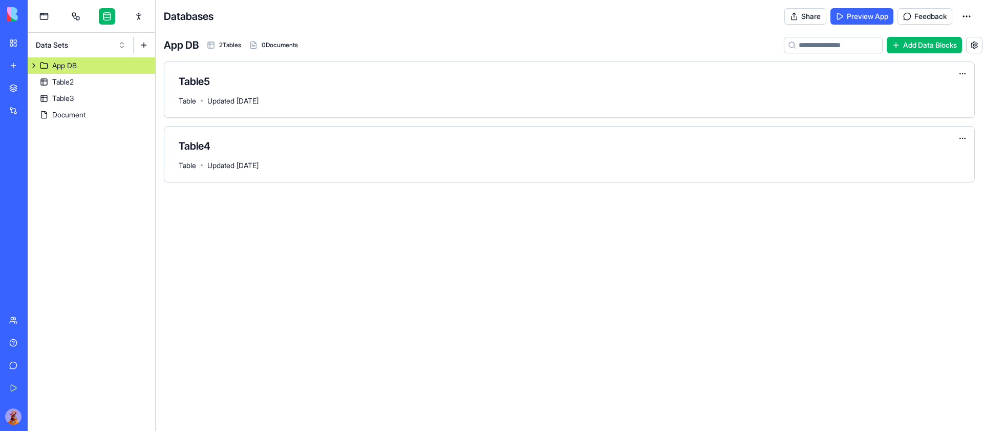
click at [100, 43] on button "Data Sets" at bounding box center [81, 45] width 100 height 16
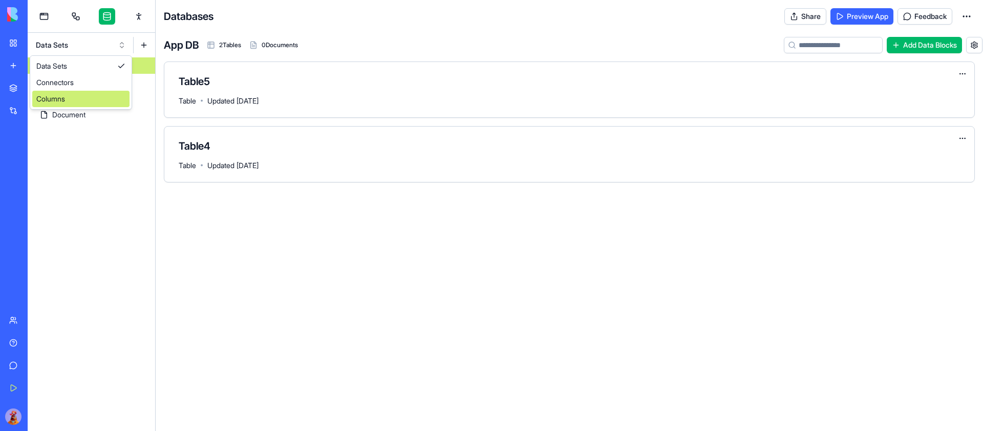
click at [78, 99] on div "Columns" at bounding box center [80, 99] width 97 height 16
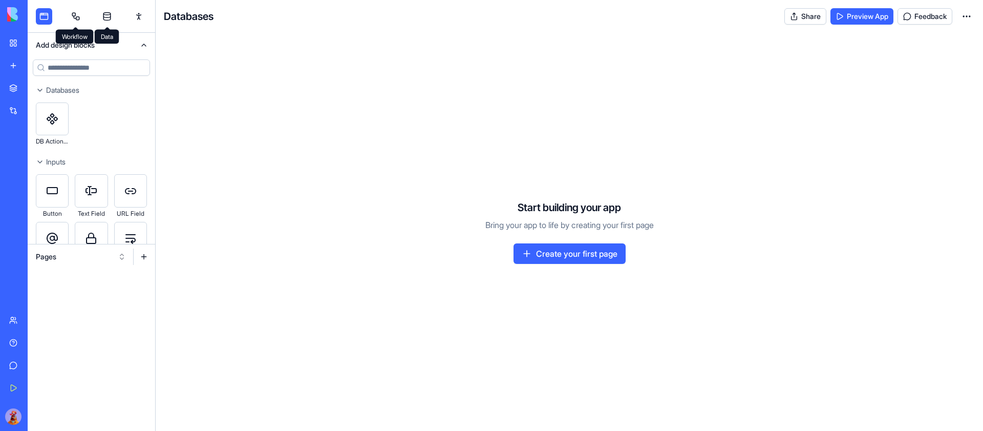
click at [107, 12] on link at bounding box center [107, 16] width 16 height 16
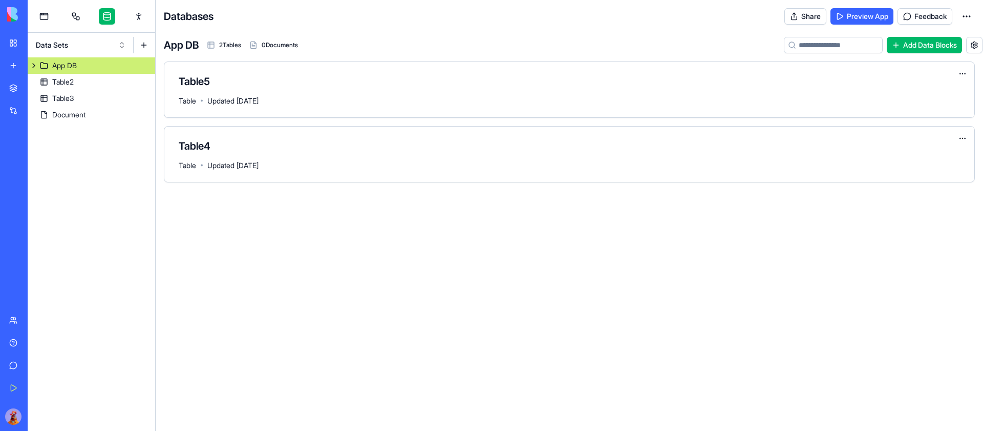
click at [121, 38] on button "Data Sets" at bounding box center [81, 45] width 100 height 16
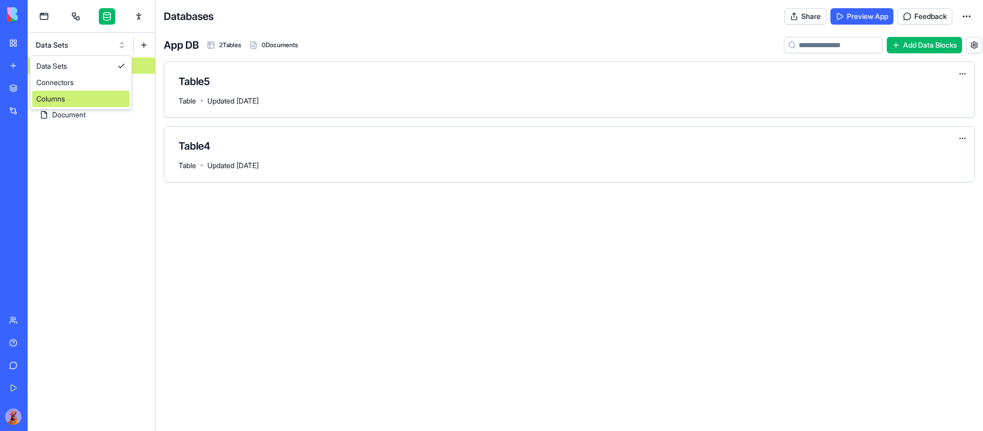
click at [85, 100] on div "Columns" at bounding box center [80, 99] width 97 height 16
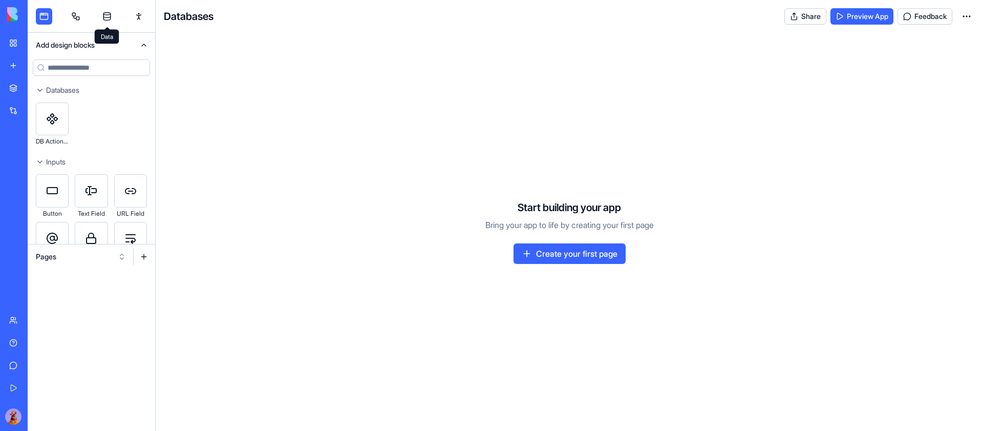
click at [110, 16] on link at bounding box center [107, 16] width 16 height 16
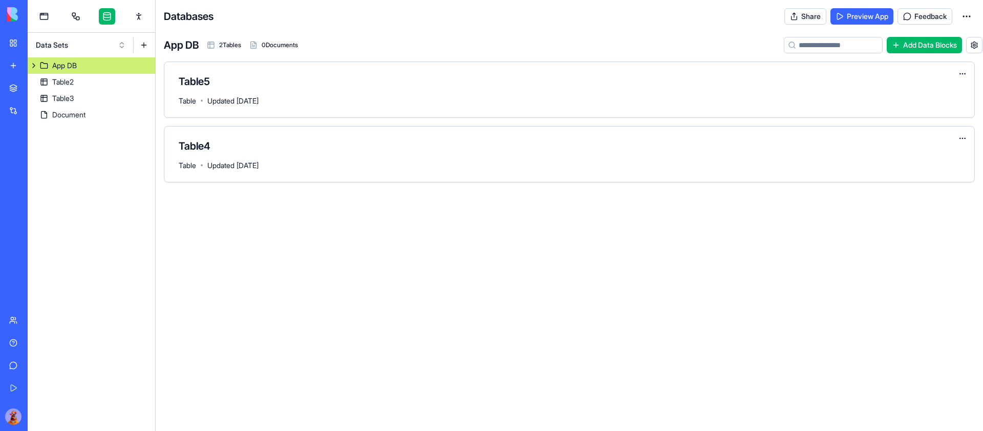
click at [116, 35] on div "Data Sets" at bounding box center [92, 45] width 128 height 25
click at [116, 43] on button "Data Sets" at bounding box center [81, 45] width 100 height 16
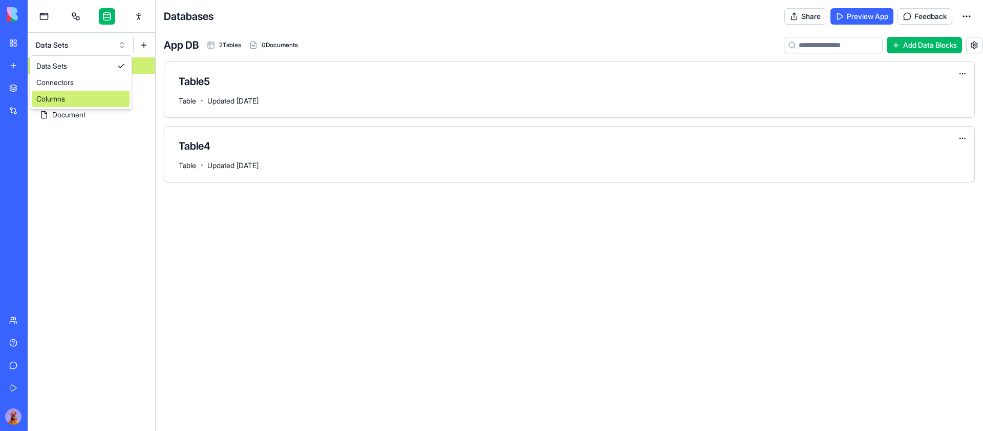
click at [82, 101] on div "Columns" at bounding box center [80, 99] width 97 height 16
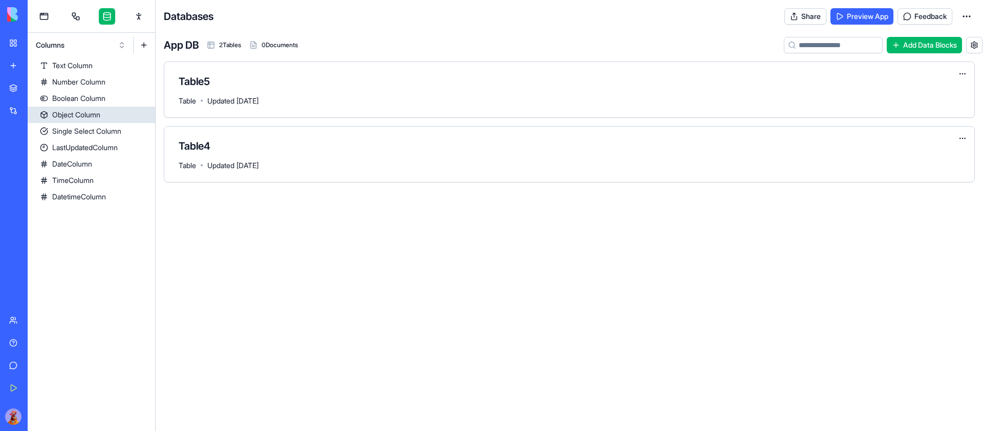
click at [65, 110] on div "Object Column" at bounding box center [76, 115] width 48 height 10
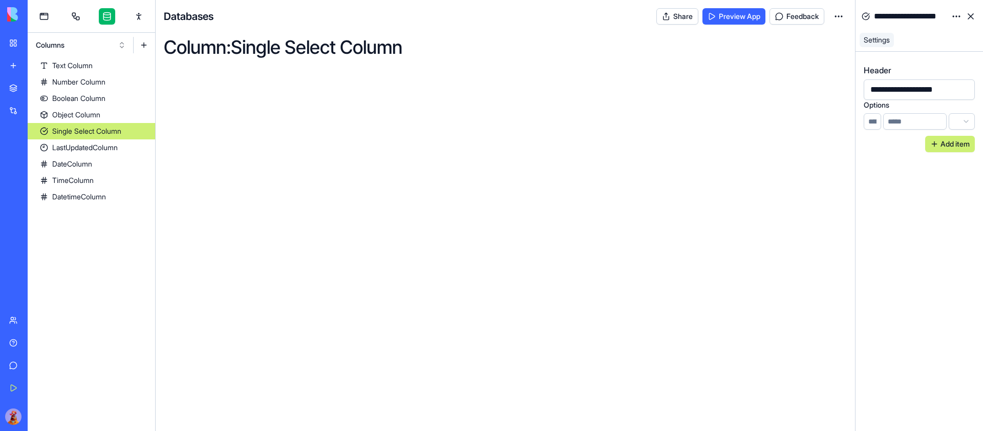
click at [69, 127] on div "Single Select Column" at bounding box center [86, 131] width 69 height 10
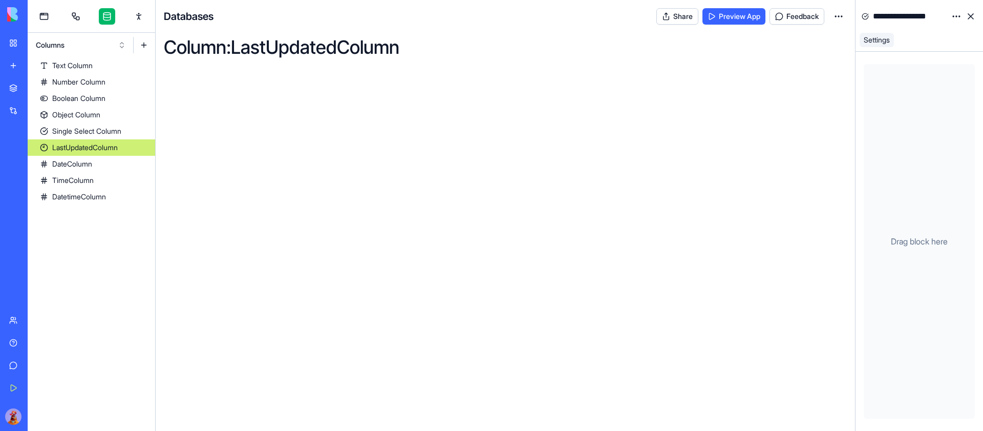
click at [68, 150] on div "LastUpdatedColumn" at bounding box center [85, 147] width 66 height 10
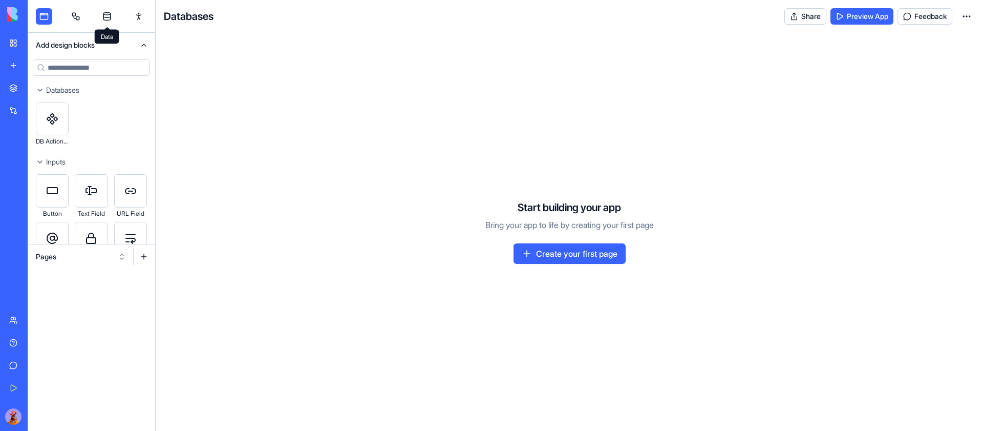
click at [107, 14] on link at bounding box center [107, 16] width 16 height 16
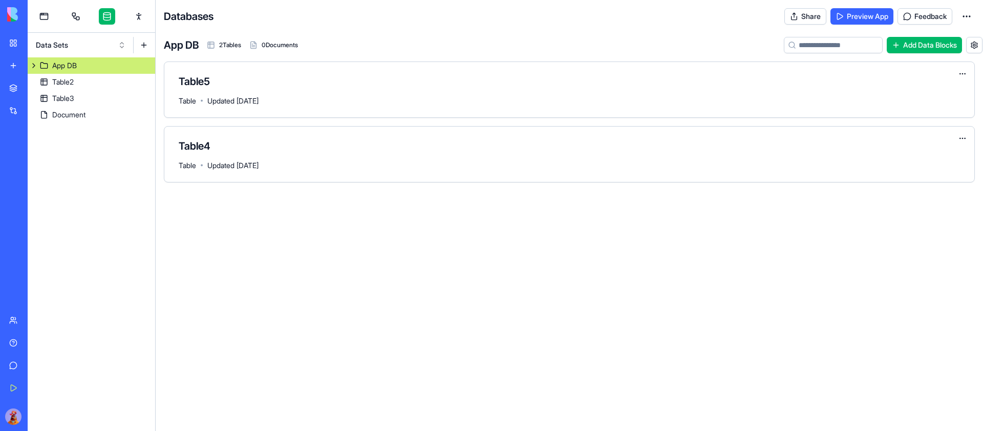
click at [109, 39] on button "Data Sets" at bounding box center [81, 45] width 100 height 16
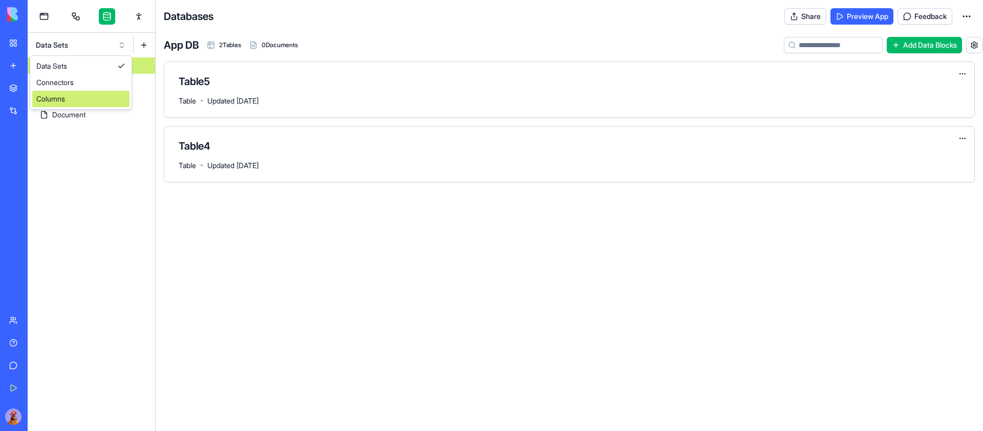
click at [73, 99] on div "Columns" at bounding box center [80, 99] width 97 height 16
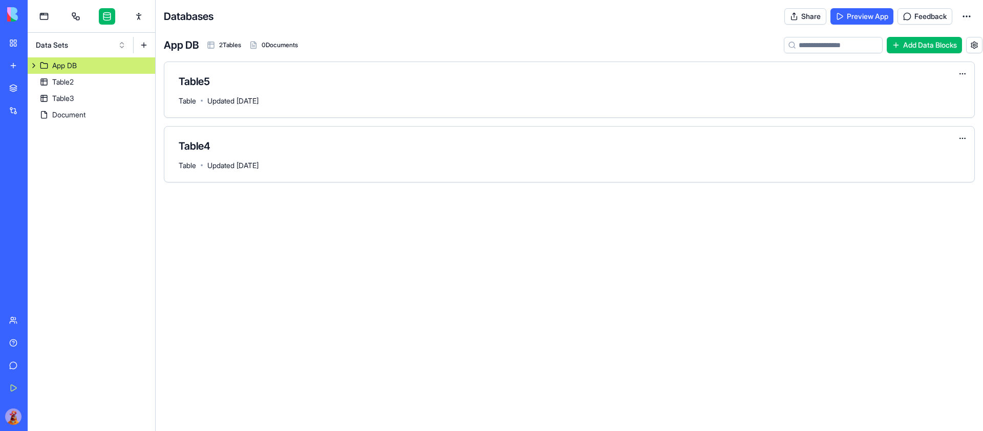
click at [125, 45] on button "Data Sets" at bounding box center [81, 45] width 100 height 16
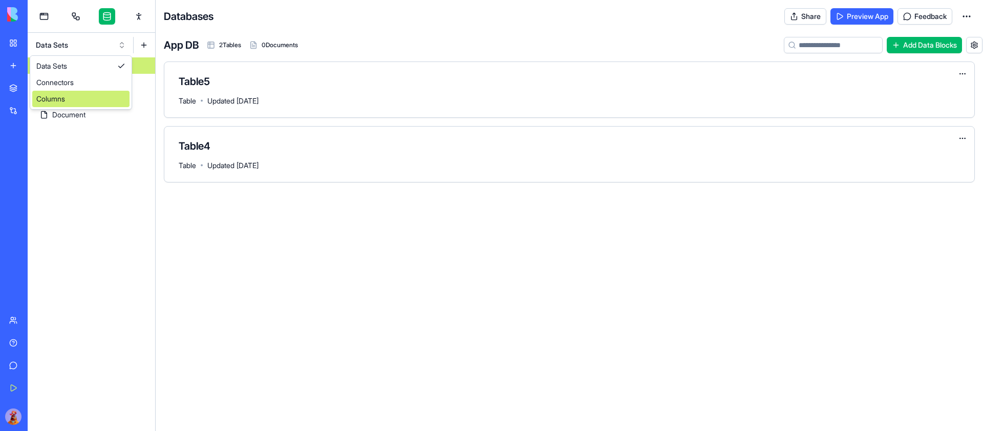
click at [91, 102] on div "Columns" at bounding box center [80, 99] width 97 height 16
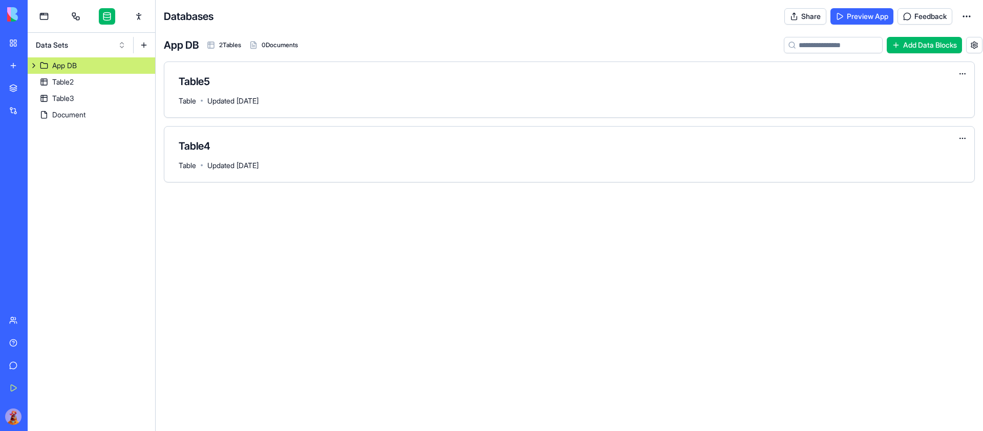
click at [106, 43] on button "Data Sets" at bounding box center [81, 45] width 100 height 16
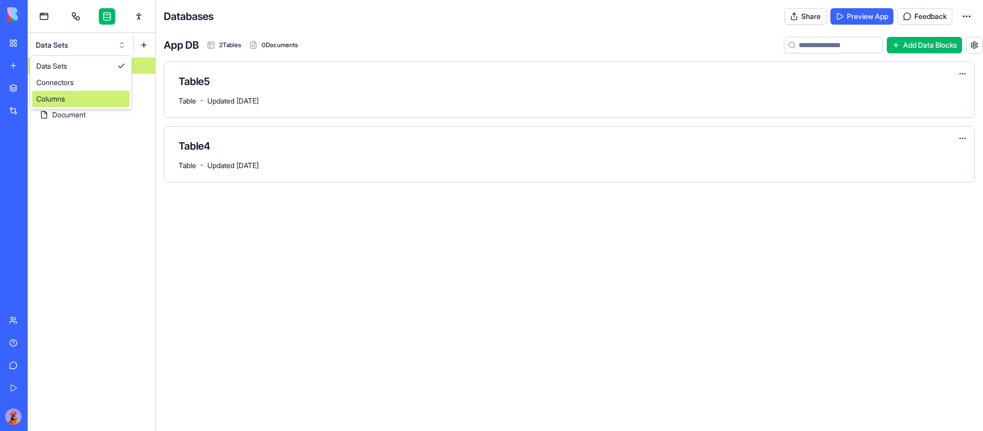
click at [84, 95] on div "Columns" at bounding box center [80, 99] width 97 height 16
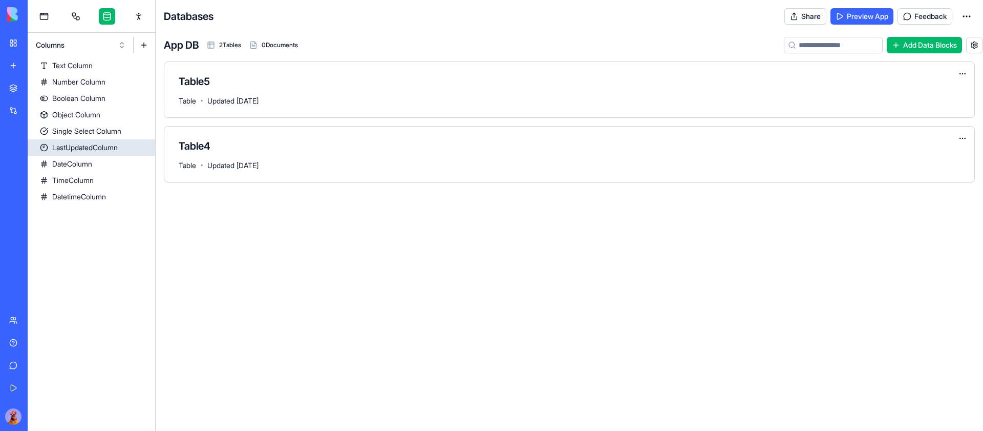
click at [72, 146] on div "LastUpdatedColumn" at bounding box center [85, 147] width 66 height 10
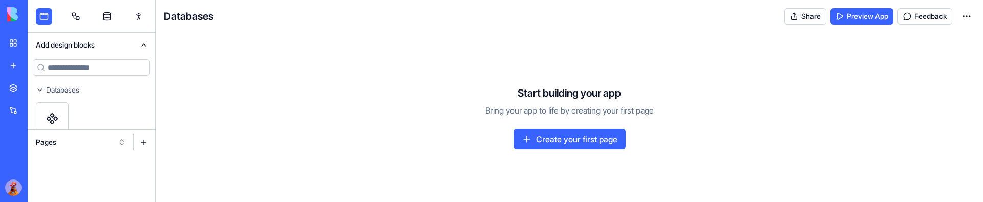
click at [110, 17] on link at bounding box center [107, 16] width 16 height 16
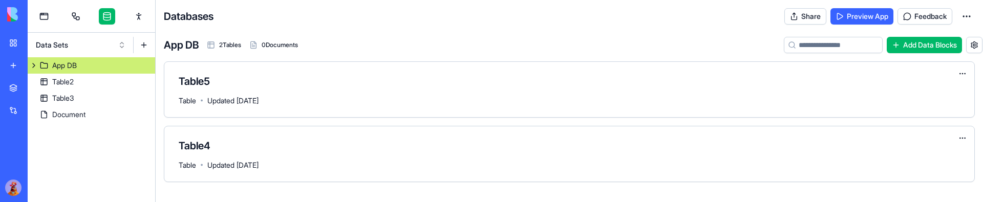
click at [119, 43] on button "Data Sets" at bounding box center [81, 45] width 100 height 16
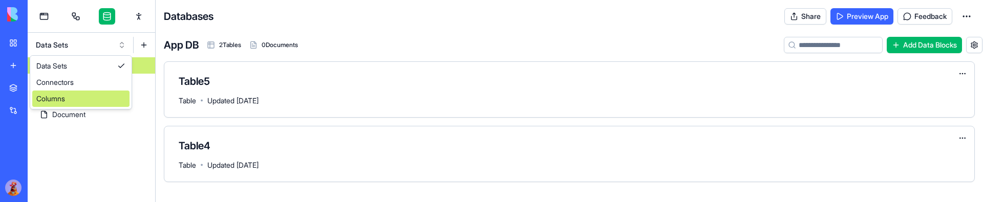
click at [89, 98] on div "Columns" at bounding box center [80, 99] width 97 height 16
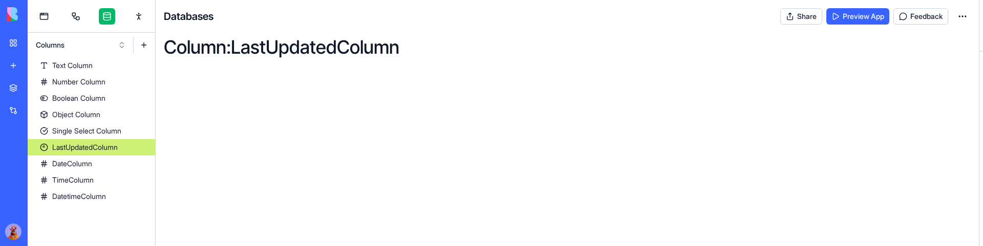
click at [96, 147] on div "LastUpdatedColumn" at bounding box center [85, 147] width 66 height 10
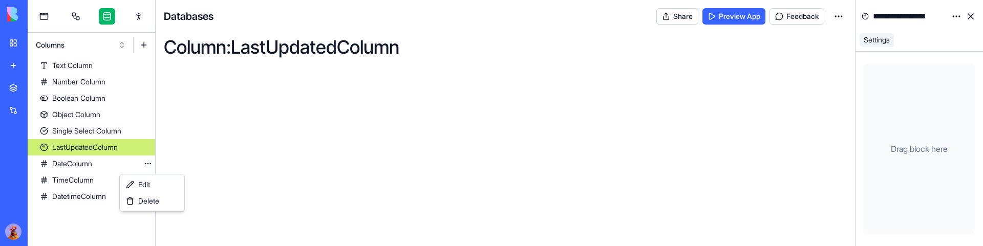
click at [147, 165] on html "**********" at bounding box center [491, 123] width 983 height 246
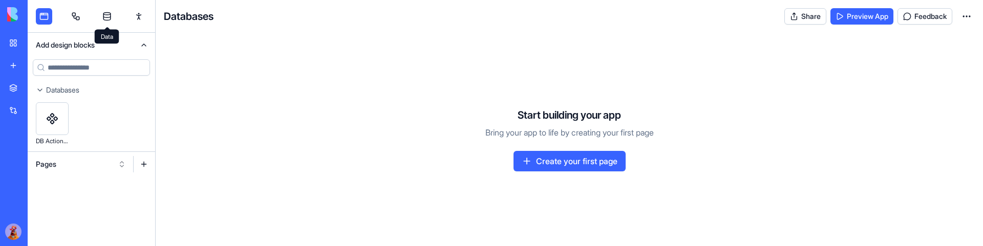
click at [112, 12] on link at bounding box center [107, 16] width 16 height 16
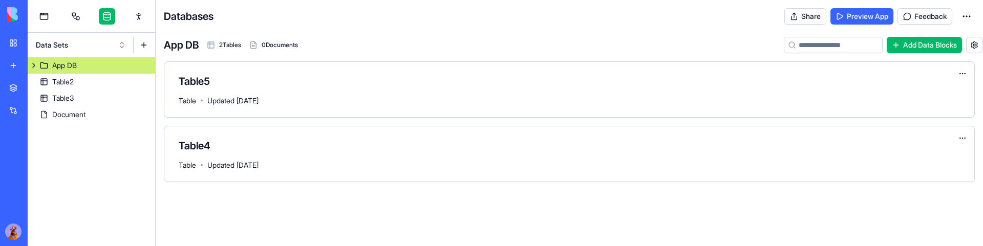
click at [121, 45] on button "Data Sets" at bounding box center [81, 45] width 100 height 16
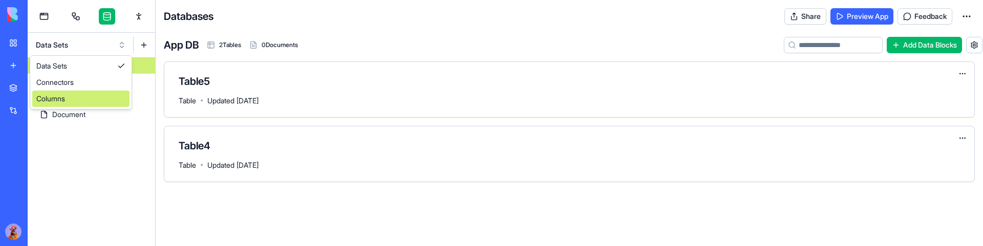
click at [89, 101] on div "Columns" at bounding box center [80, 99] width 97 height 16
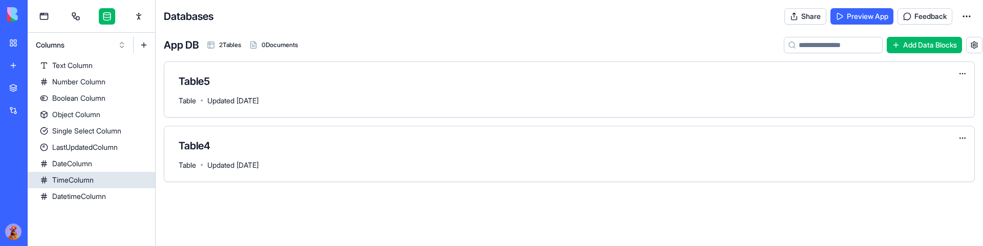
click at [146, 181] on html "My Workspace New app Marketplace Integrations Recent Aurora Atelier Aurora Atel…" at bounding box center [491, 123] width 983 height 246
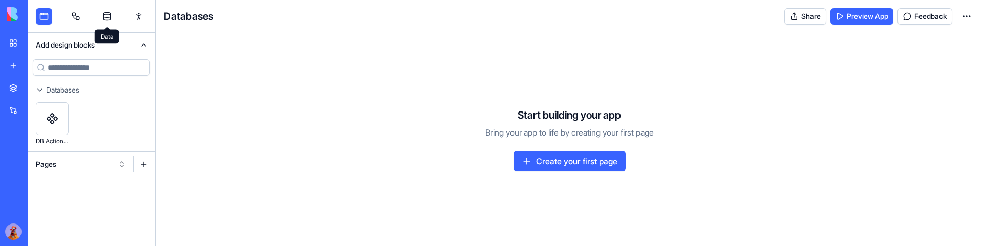
click at [107, 17] on link at bounding box center [107, 16] width 16 height 16
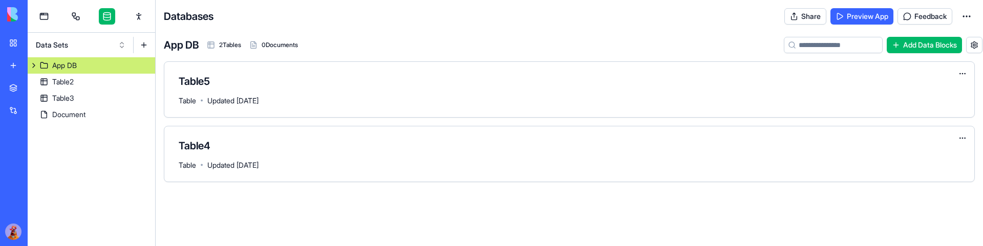
click at [123, 43] on button "Data Sets" at bounding box center [81, 45] width 100 height 16
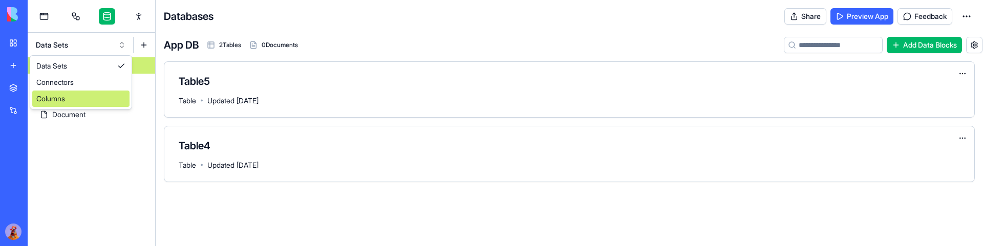
click at [97, 98] on div "Columns" at bounding box center [80, 99] width 97 height 16
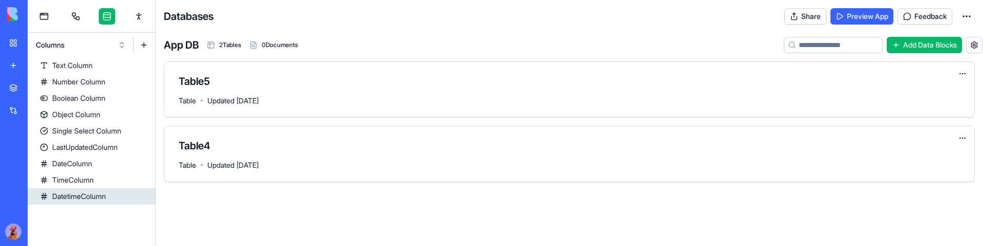
click at [147, 195] on html "My Workspace New app Marketplace Integrations Recent Aurora Atelier Aurora Atel…" at bounding box center [491, 123] width 983 height 246
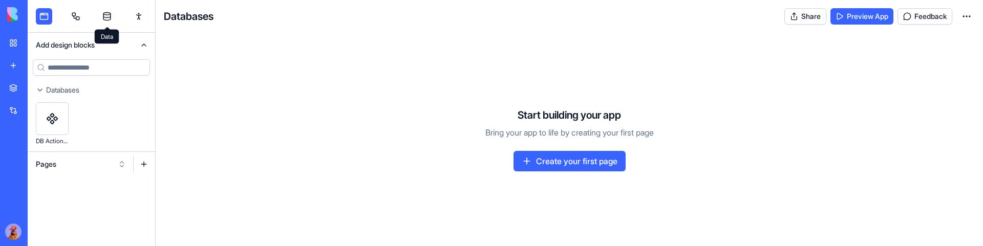
click at [105, 15] on link at bounding box center [107, 16] width 16 height 16
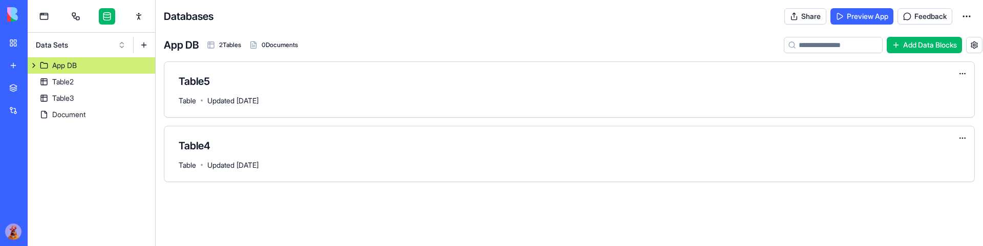
click at [108, 44] on button "Data Sets" at bounding box center [81, 45] width 100 height 16
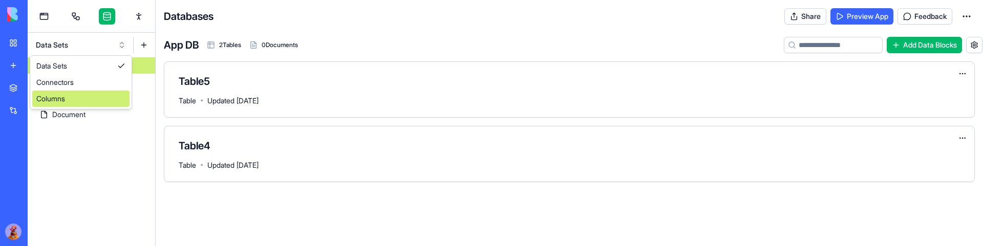
click at [92, 95] on div "Columns" at bounding box center [80, 99] width 97 height 16
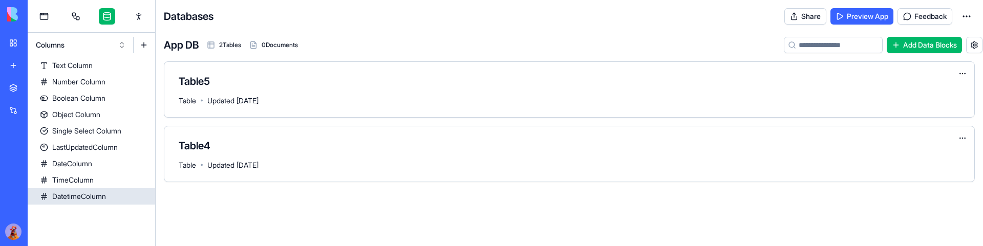
click at [146, 196] on html "My Workspace New app Marketplace Integrations Recent Aurora Atelier Aurora Atel…" at bounding box center [491, 123] width 983 height 246
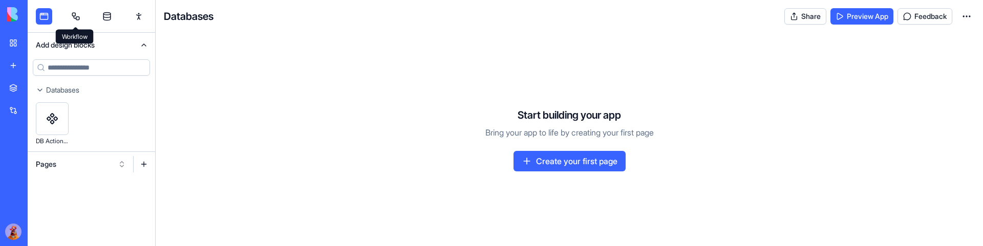
click at [82, 16] on link at bounding box center [76, 16] width 16 height 16
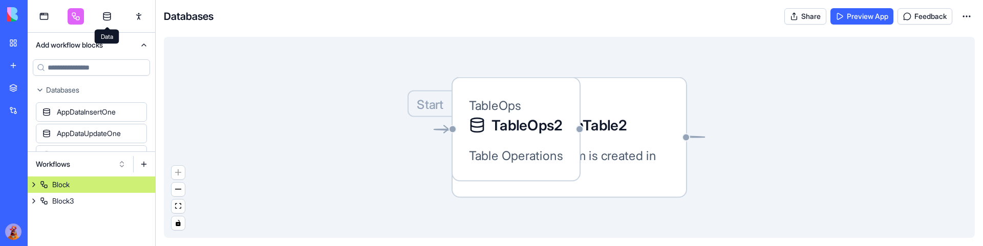
click at [109, 14] on link at bounding box center [107, 16] width 16 height 16
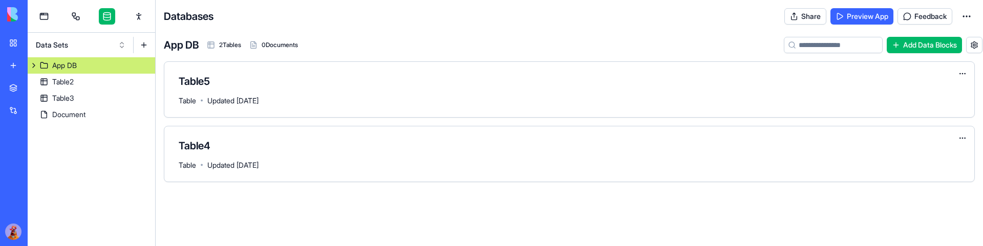
click at [114, 44] on button "Data Sets" at bounding box center [81, 45] width 100 height 16
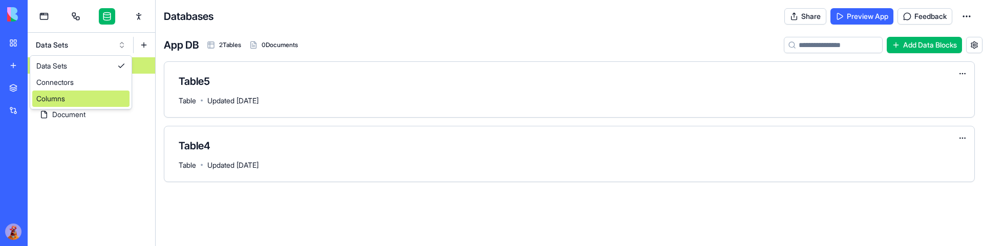
click at [89, 94] on div "Columns" at bounding box center [80, 99] width 97 height 16
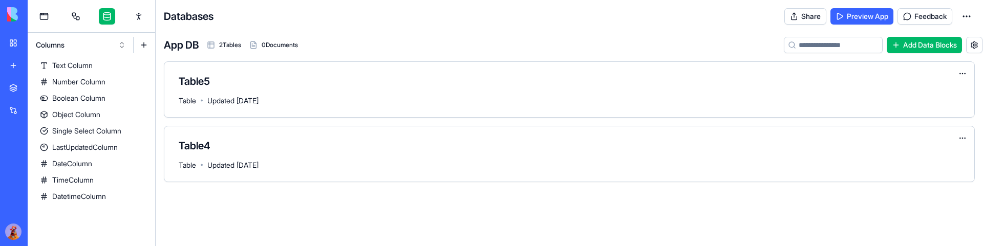
click at [120, 44] on button "Columns" at bounding box center [81, 45] width 100 height 16
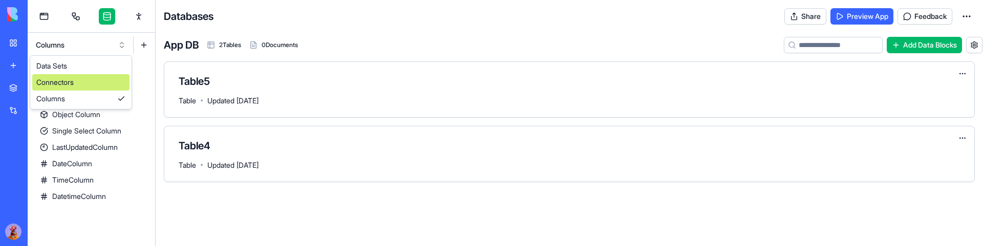
click at [98, 79] on div "Connectors" at bounding box center [80, 82] width 97 height 16
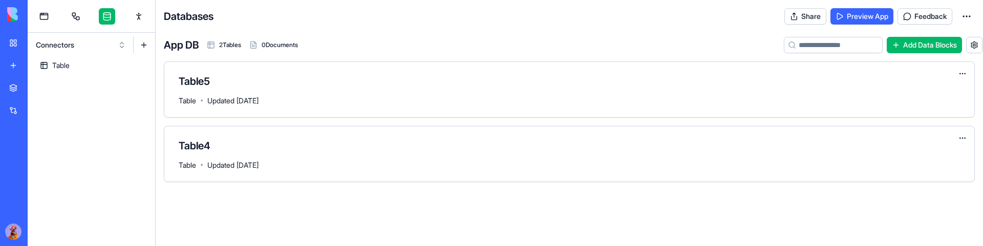
click at [113, 49] on button "Connectors" at bounding box center [81, 45] width 100 height 16
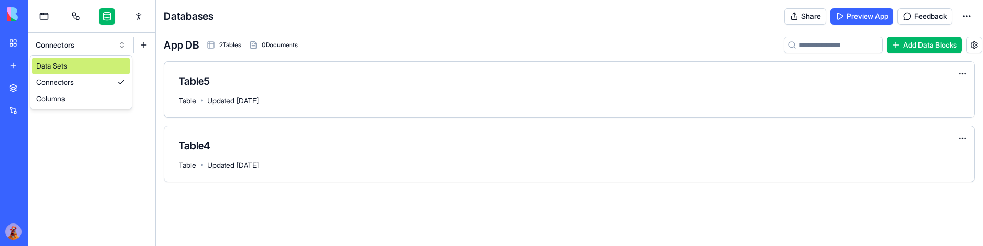
click at [102, 68] on div "Data Sets" at bounding box center [80, 66] width 97 height 16
click at [118, 44] on button "Data Sets" at bounding box center [81, 45] width 100 height 16
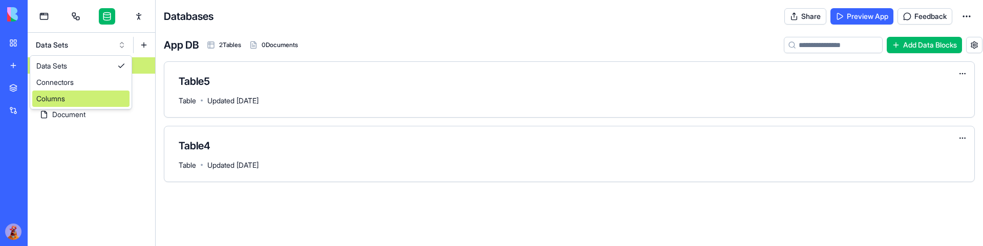
click at [87, 91] on div "Columns" at bounding box center [80, 99] width 97 height 16
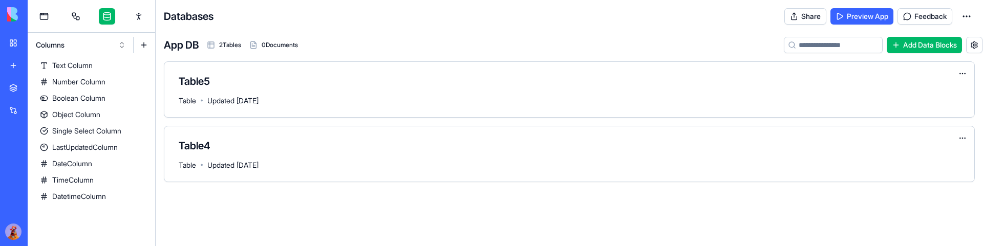
click at [971, 18] on html "My Workspace New app Marketplace Integrations Recent Aurora Atelier Aurora Atel…" at bounding box center [491, 123] width 983 height 246
click at [975, 45] on button at bounding box center [974, 45] width 16 height 16
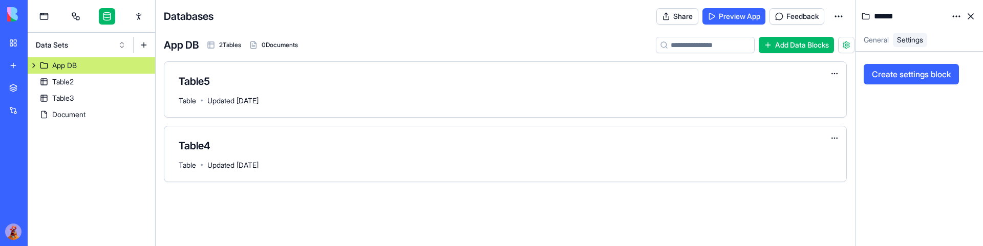
click at [876, 41] on span "General" at bounding box center [876, 39] width 25 height 9
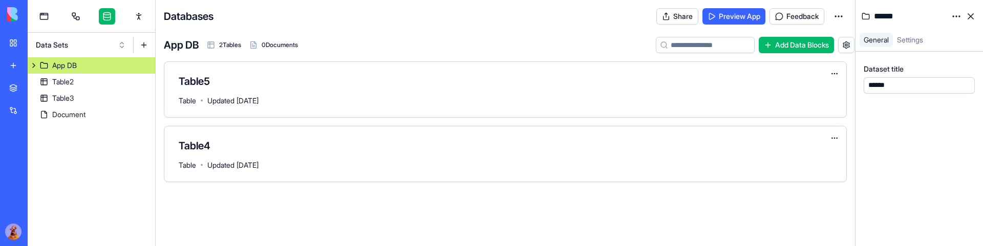
click at [923, 38] on span "Settings" at bounding box center [910, 39] width 26 height 9
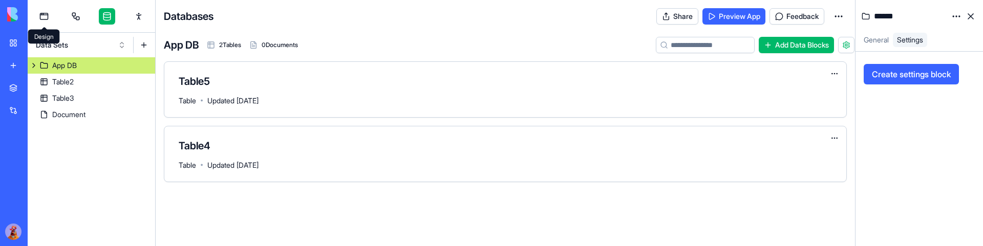
click at [41, 14] on link at bounding box center [44, 16] width 16 height 16
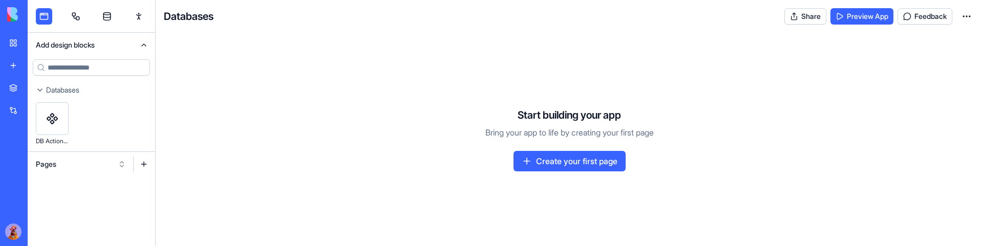
click at [23, 40] on link "My Workspace" at bounding box center [23, 43] width 41 height 20
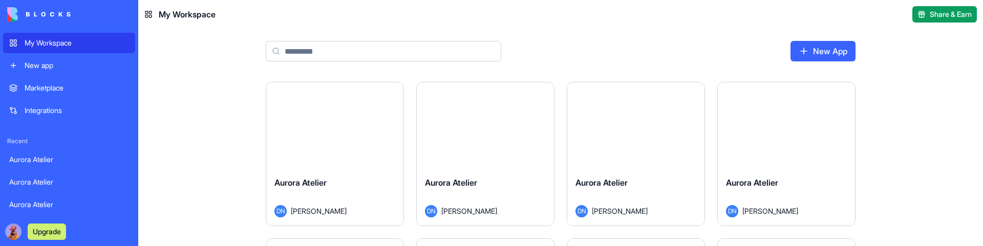
click at [405, 59] on input at bounding box center [384, 51] width 236 height 20
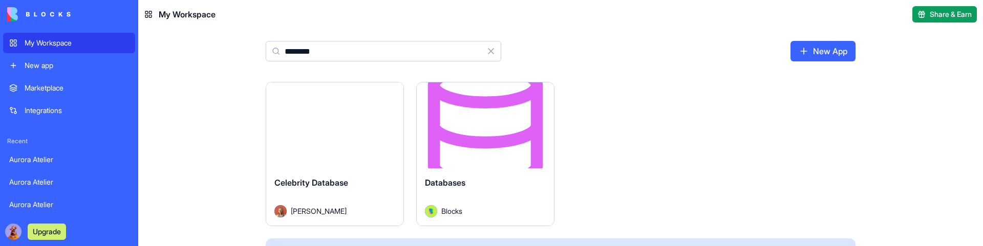
type input "********"
click at [485, 124] on button "Launch" at bounding box center [485, 125] width 77 height 20
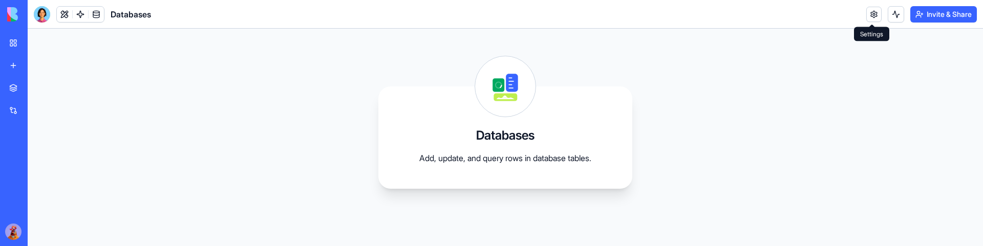
click at [873, 18] on link at bounding box center [873, 14] width 15 height 15
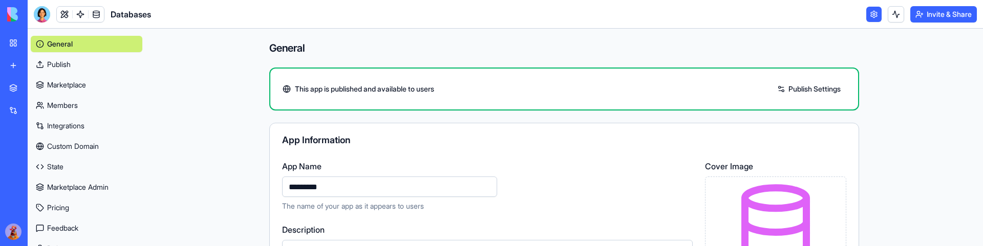
click at [78, 163] on link "State" at bounding box center [87, 167] width 112 height 16
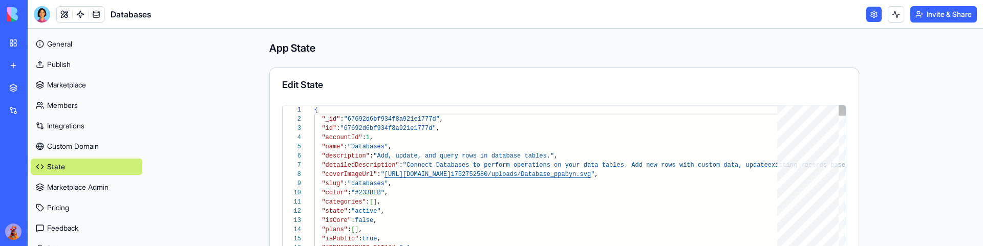
scroll to position [55, 0]
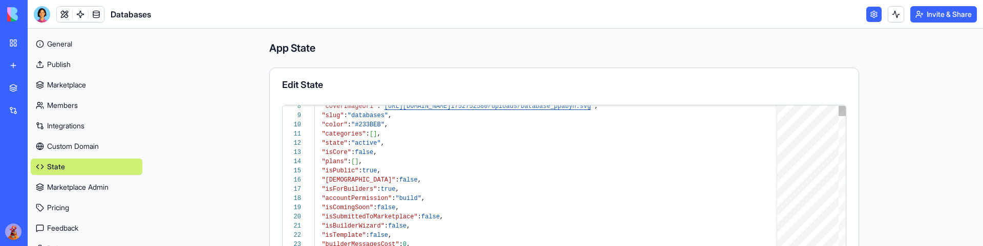
type textarea "**********"
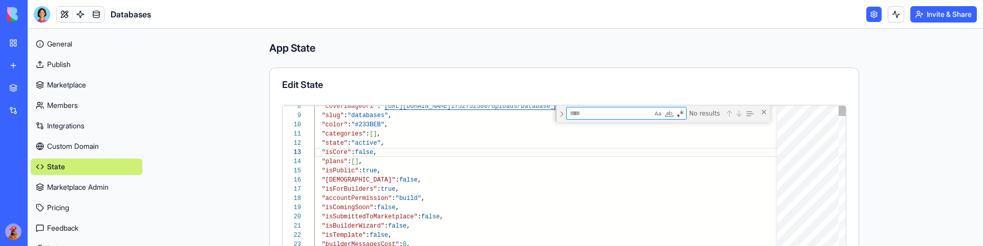
type textarea "*"
type textarea "**********"
type textarea "***"
type textarea "**********"
type textarea "****"
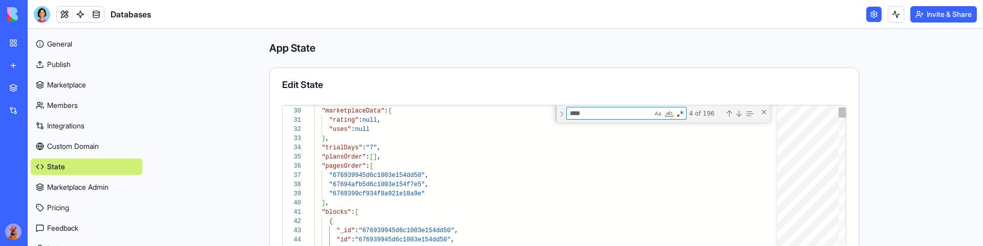
type textarea "**********"
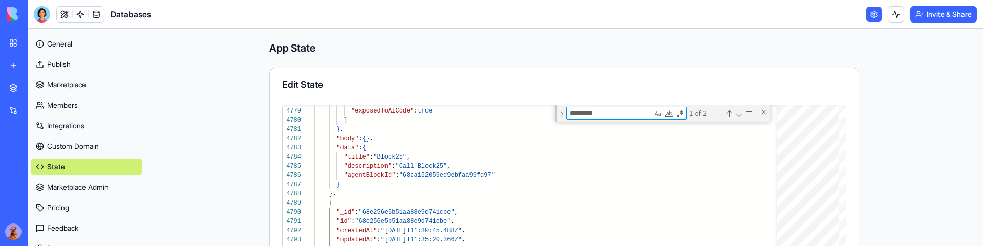
type textarea "**********"
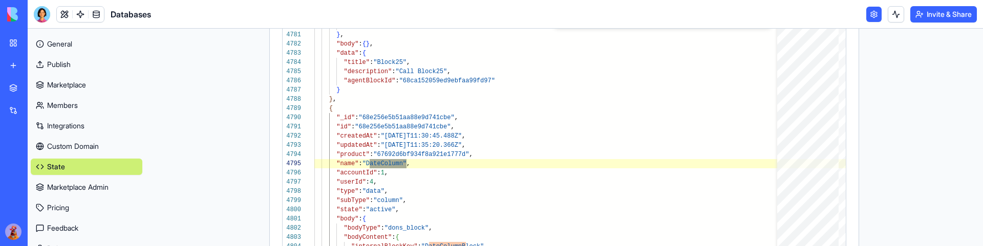
scroll to position [107, 0]
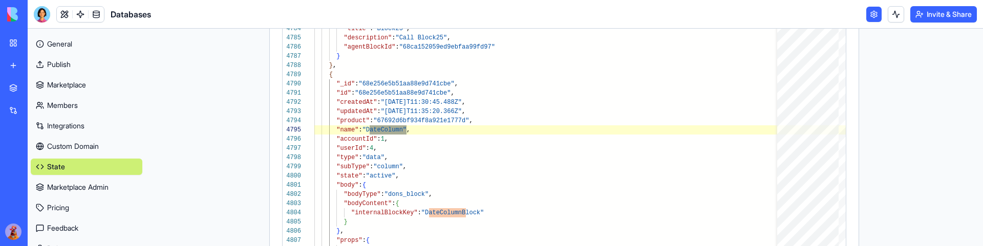
type textarea "**********"
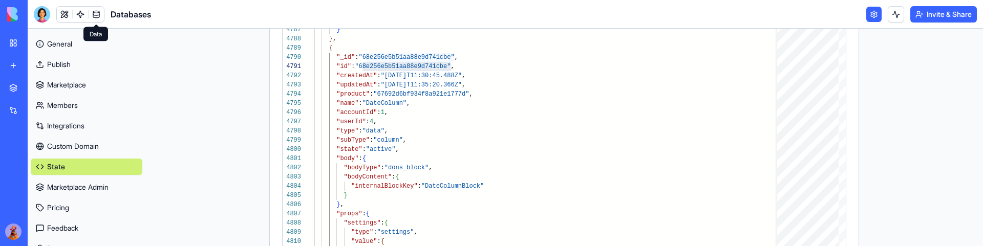
click at [95, 10] on link at bounding box center [96, 14] width 15 height 15
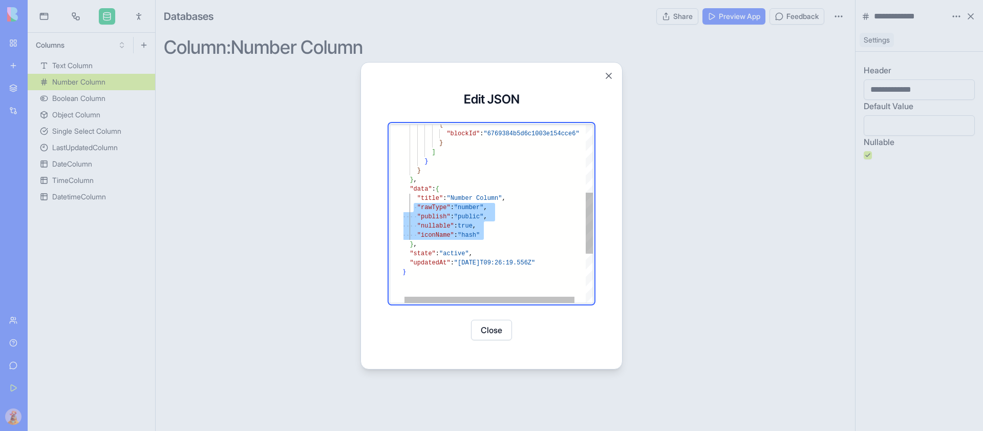
scroll to position [0, 81]
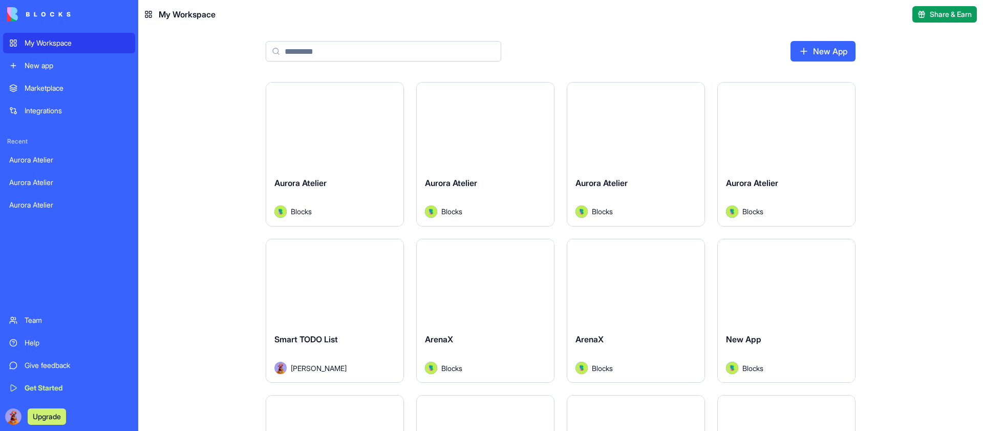
click at [369, 46] on input at bounding box center [384, 51] width 236 height 20
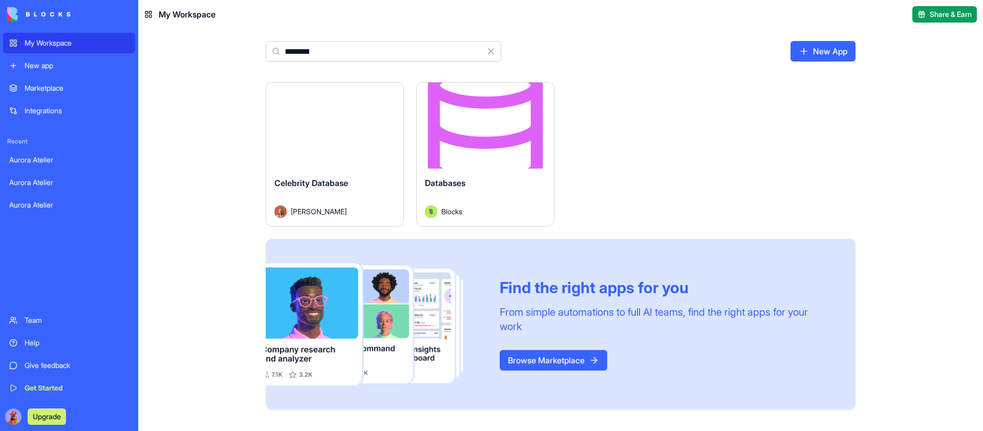
type input "********"
click at [468, 128] on button "Launch" at bounding box center [485, 125] width 77 height 20
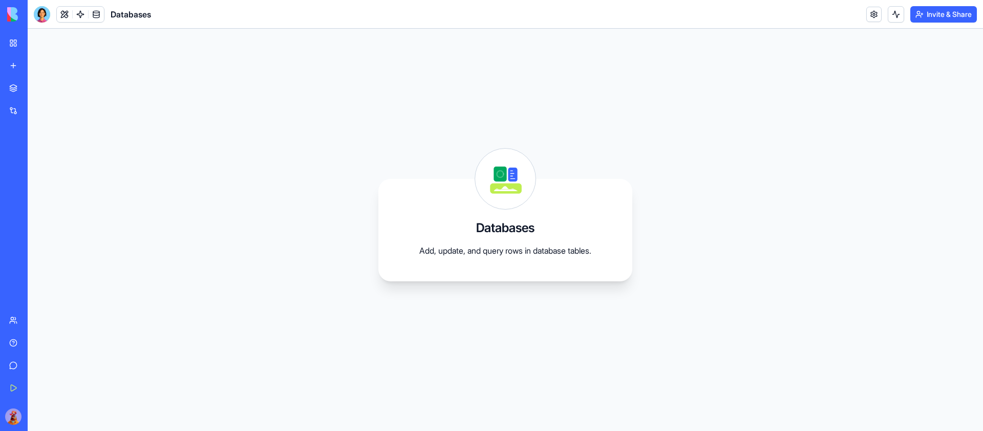
click at [92, 14] on link at bounding box center [96, 14] width 15 height 15
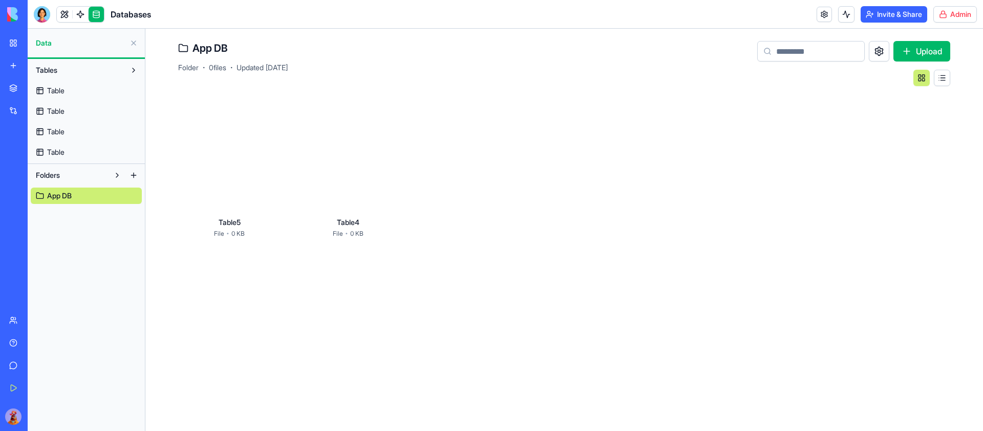
click at [966, 11] on html "My Workspace New app Marketplace Integrations Recent Aurora Atelier Aurora Atel…" at bounding box center [491, 215] width 983 height 431
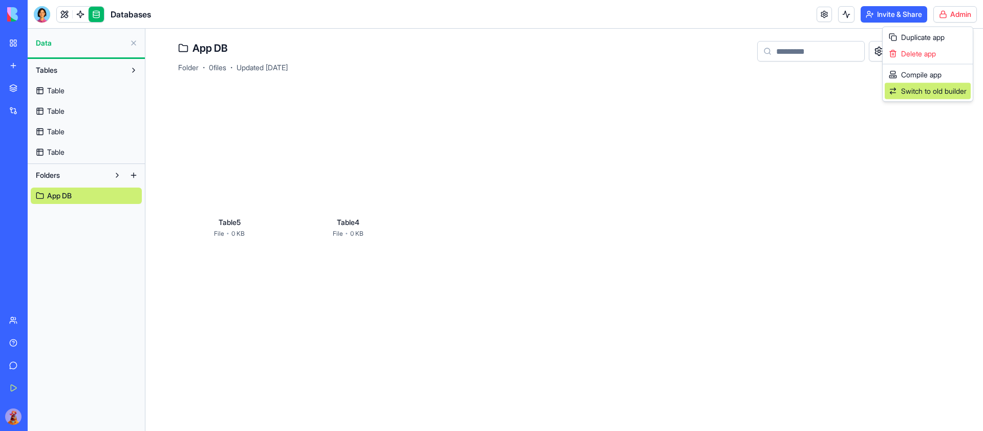
click at [931, 88] on span "Switch to old builder" at bounding box center [934, 91] width 66 height 10
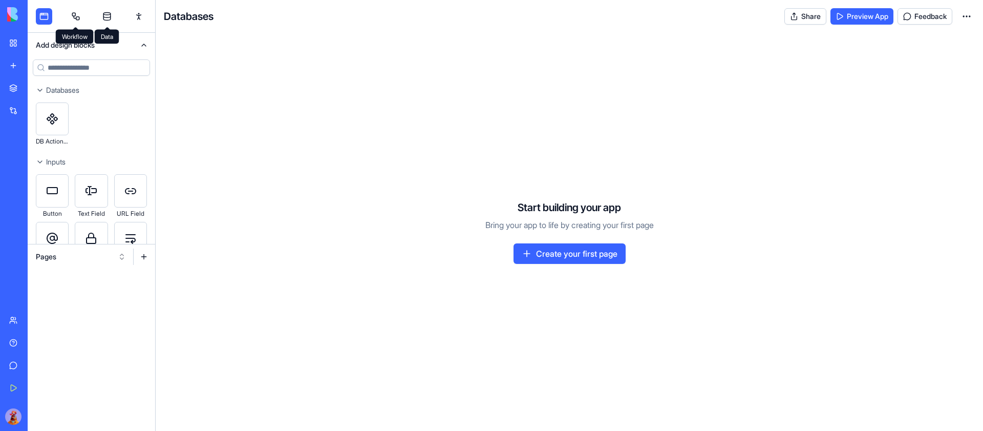
click at [113, 12] on link at bounding box center [107, 16] width 16 height 16
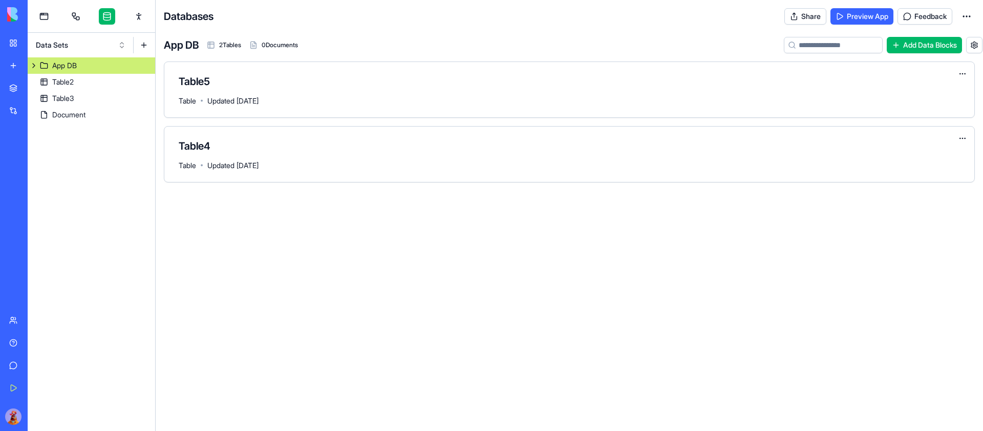
click at [119, 42] on button "Data Sets" at bounding box center [81, 45] width 100 height 16
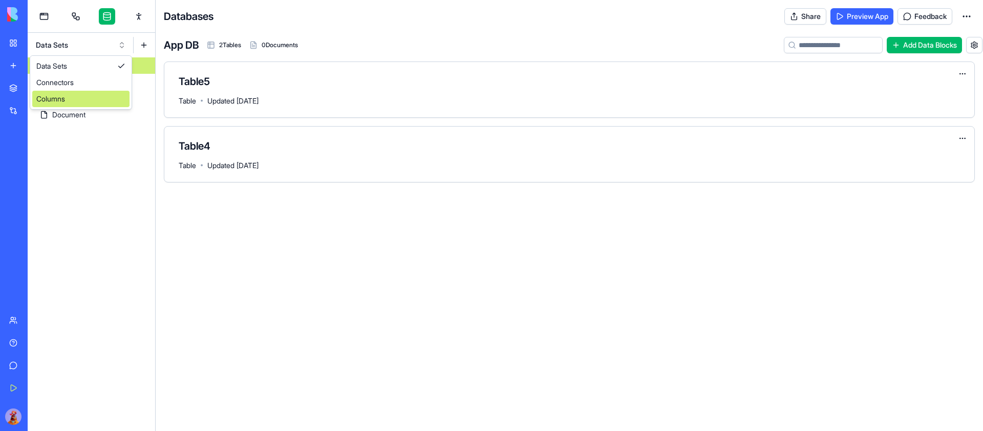
click at [89, 93] on div "Columns" at bounding box center [80, 99] width 97 height 16
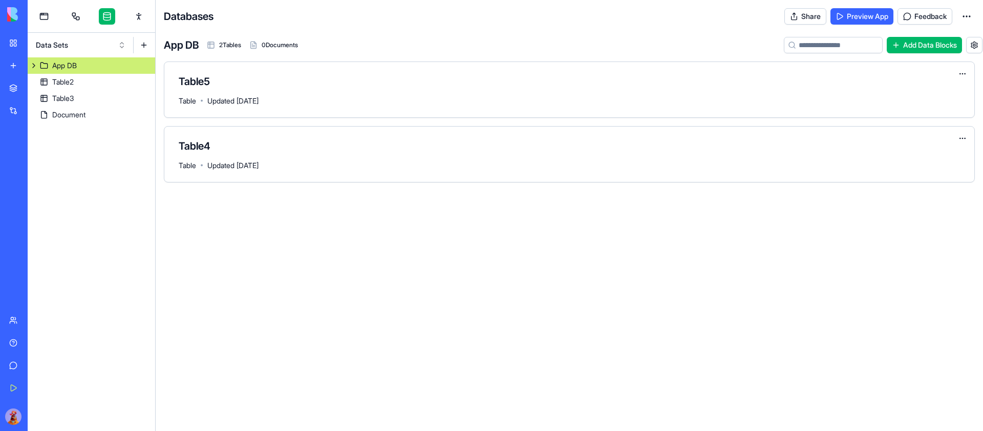
click at [109, 47] on button "Data Sets" at bounding box center [81, 45] width 100 height 16
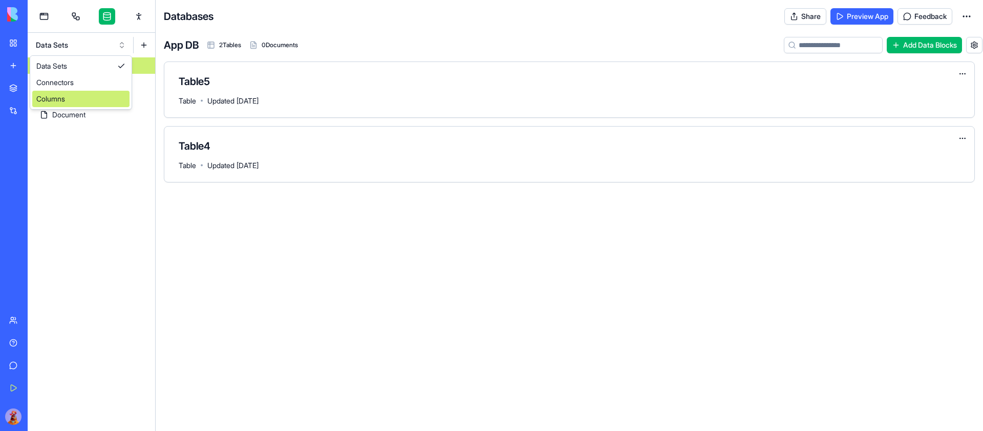
click at [83, 92] on div "Columns" at bounding box center [80, 99] width 97 height 16
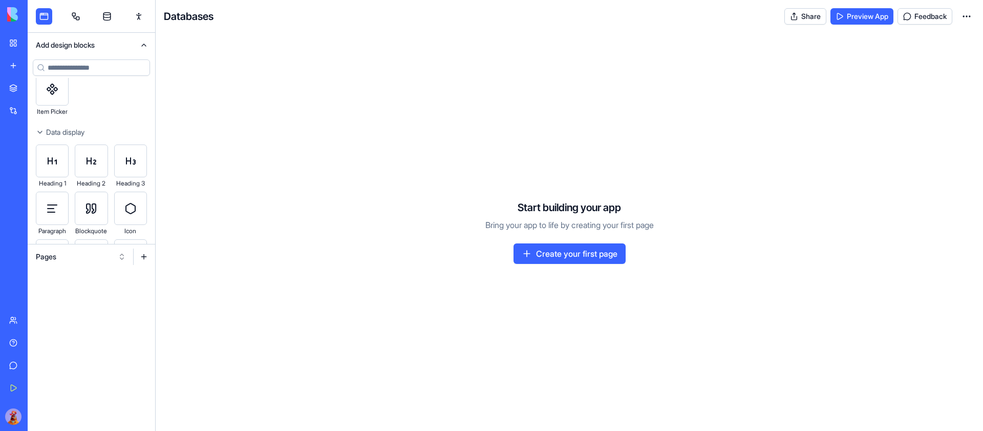
scroll to position [481, 0]
click at [109, 19] on link at bounding box center [107, 16] width 16 height 16
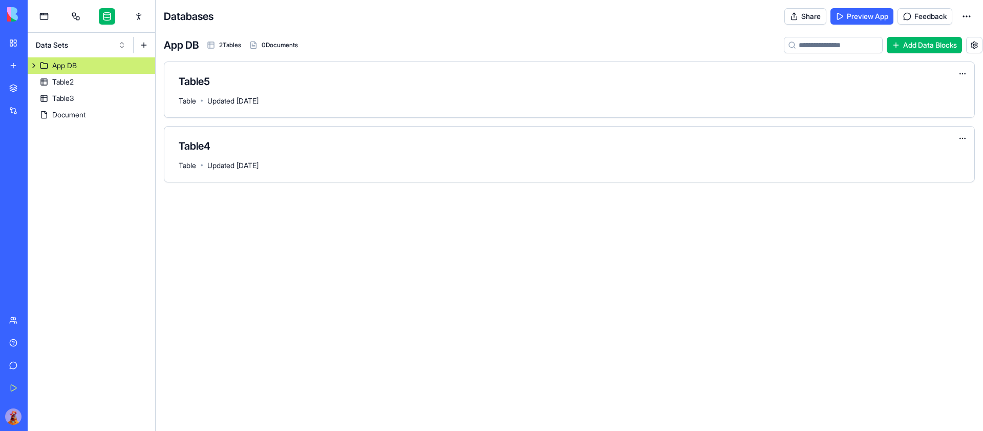
click at [98, 52] on button "Data Sets" at bounding box center [81, 45] width 100 height 16
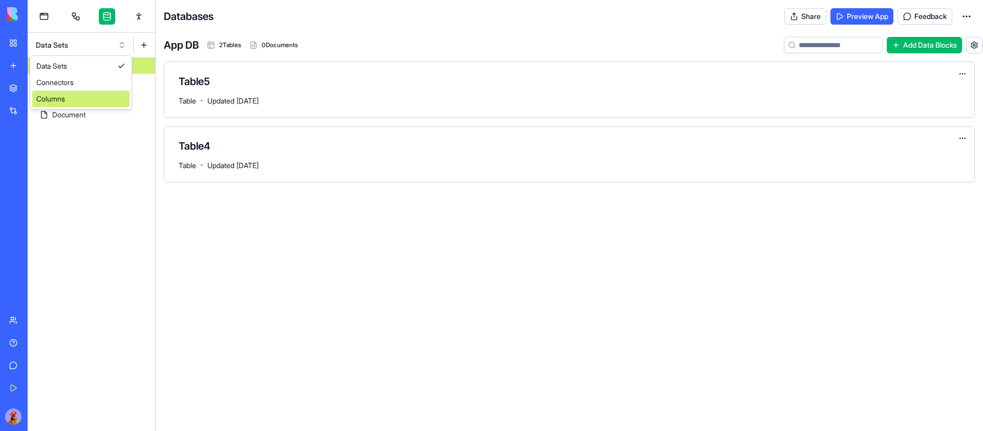
click at [86, 93] on div "Columns" at bounding box center [80, 99] width 97 height 16
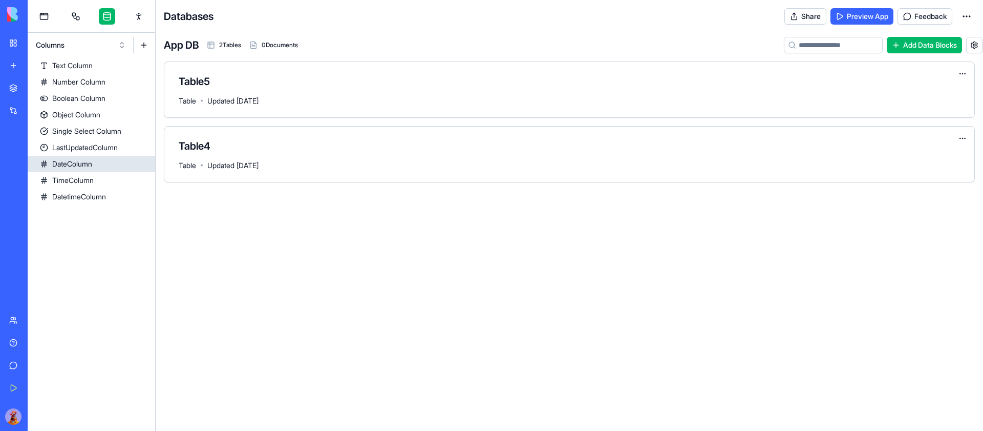
click at [146, 163] on html "My Workspace New app Marketplace Integrations Recent Aurora Atelier Aurora Atel…" at bounding box center [491, 215] width 983 height 431
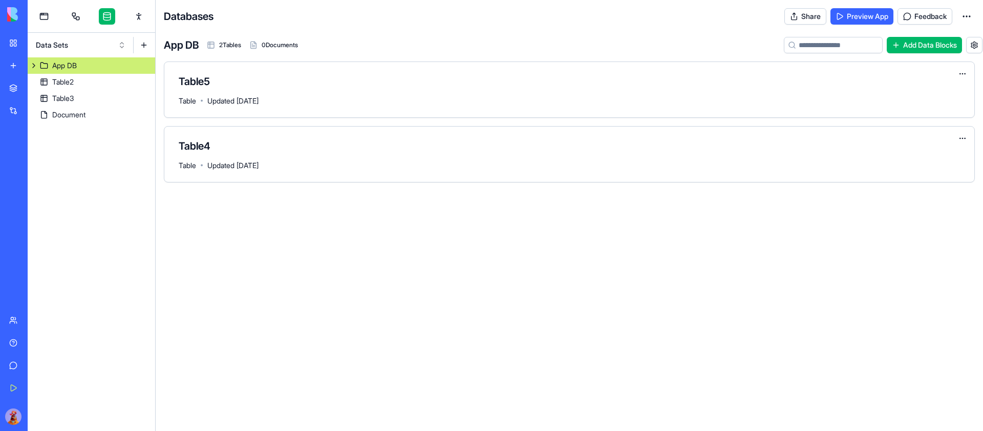
click at [117, 45] on button "Data Sets" at bounding box center [81, 45] width 100 height 16
click at [80, 100] on div "Columns" at bounding box center [80, 99] width 97 height 16
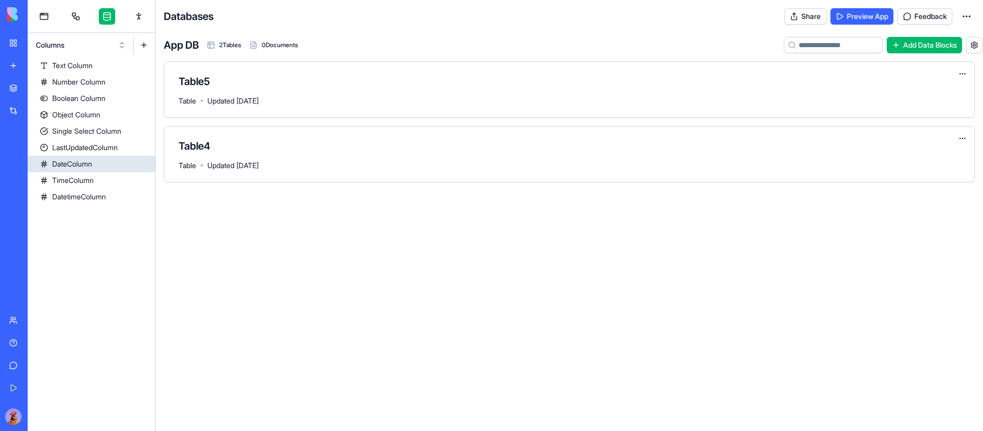
click at [146, 162] on html "My Workspace New app Marketplace Integrations Recent Aurora Atelier Aurora Atel…" at bounding box center [491, 215] width 983 height 431
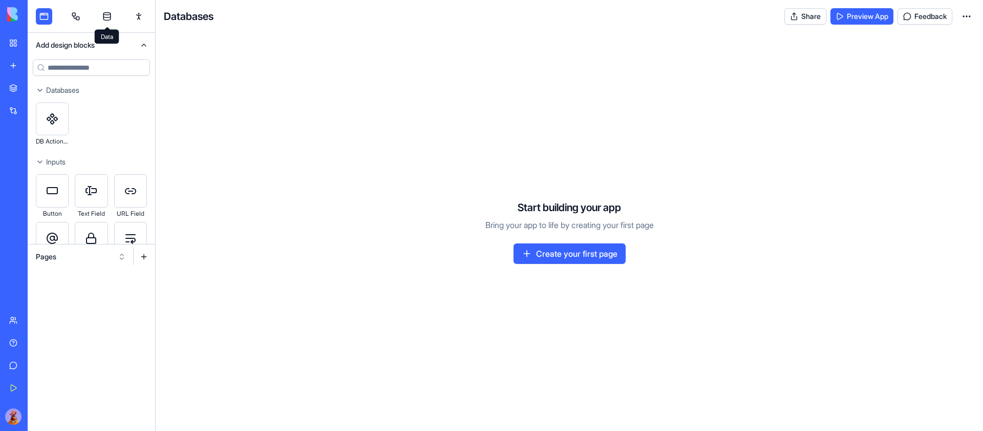
click at [107, 14] on link at bounding box center [107, 16] width 16 height 16
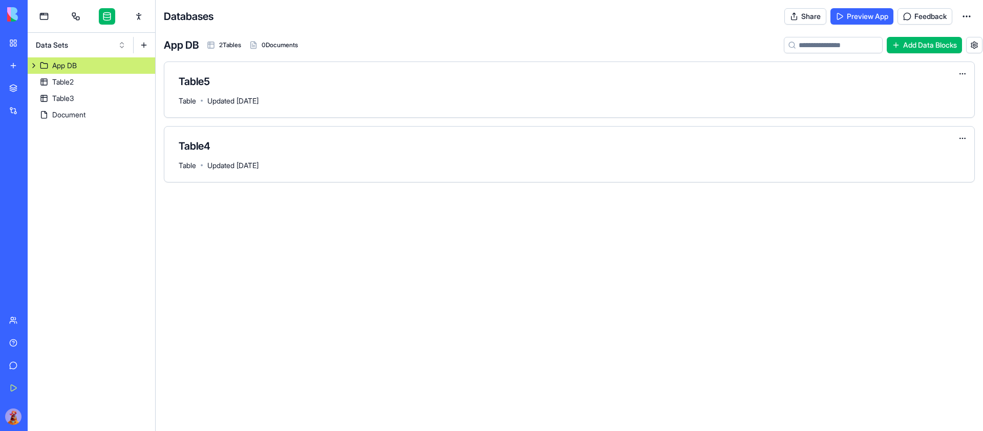
click at [126, 42] on button "Data Sets" at bounding box center [81, 45] width 100 height 16
click at [82, 98] on div "Columns" at bounding box center [80, 99] width 97 height 16
click at [110, 42] on button "Data Sets" at bounding box center [81, 45] width 100 height 16
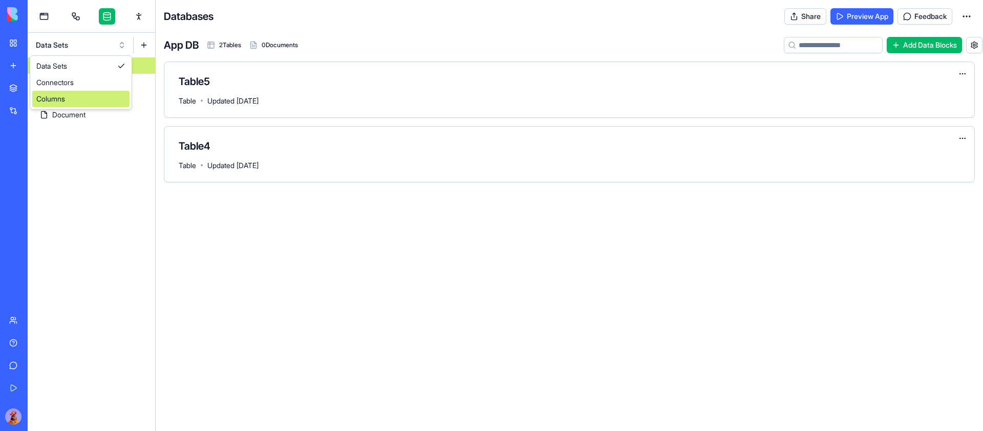
click at [83, 98] on div "Columns" at bounding box center [80, 99] width 97 height 16
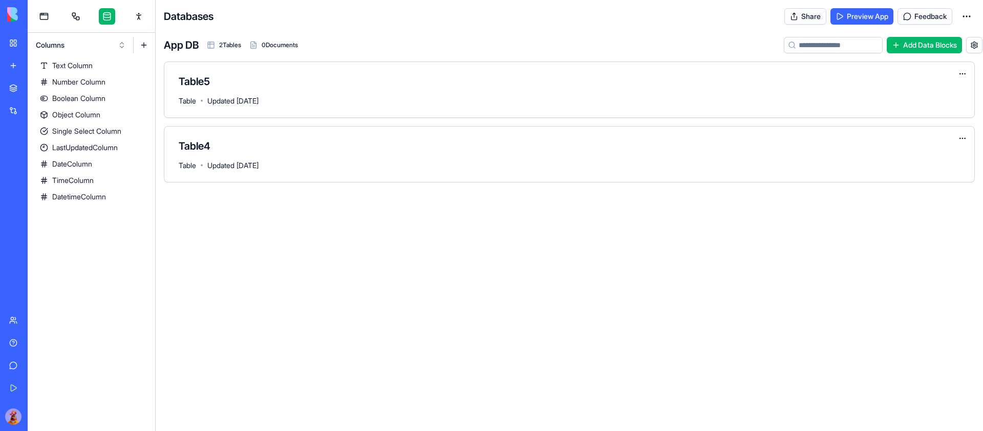
click at [43, 14] on link at bounding box center [44, 16] width 16 height 16
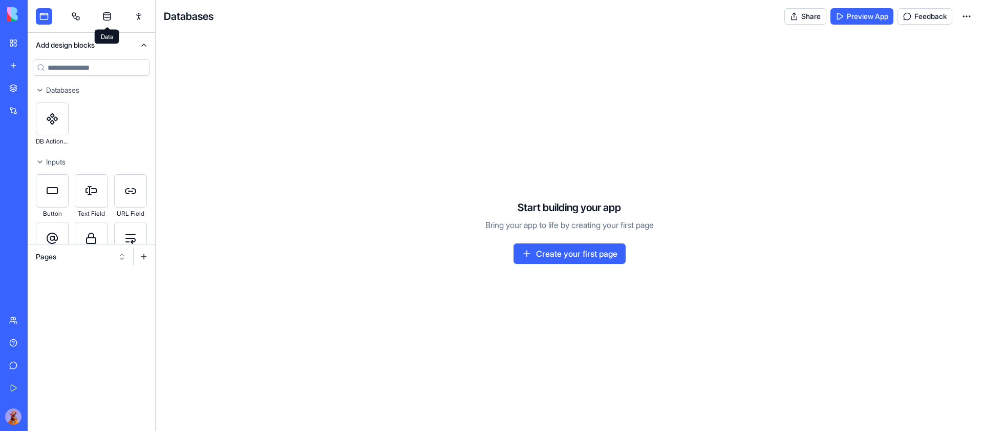
click at [107, 9] on link at bounding box center [107, 16] width 16 height 16
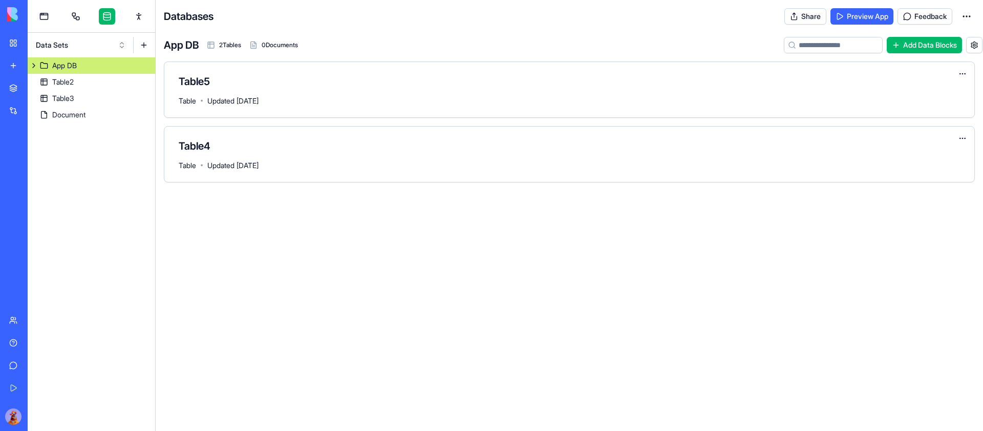
click at [108, 40] on button "Data Sets" at bounding box center [81, 45] width 100 height 16
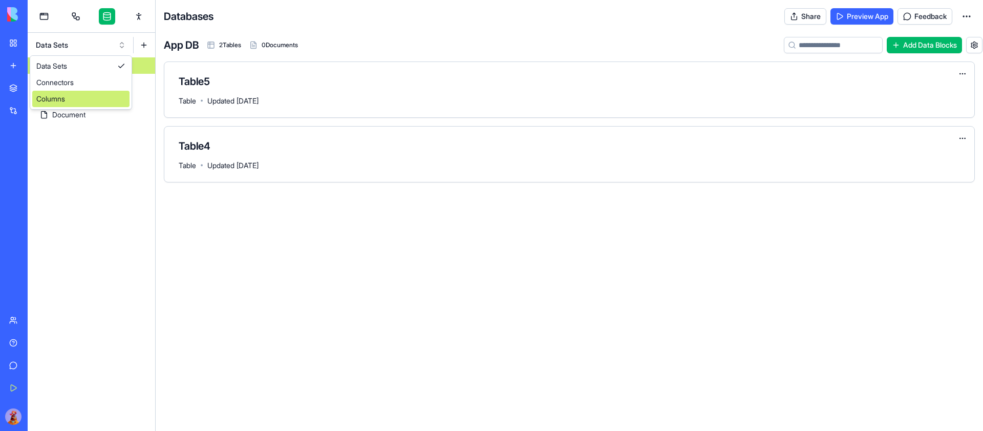
click at [84, 97] on div "Columns" at bounding box center [80, 99] width 97 height 16
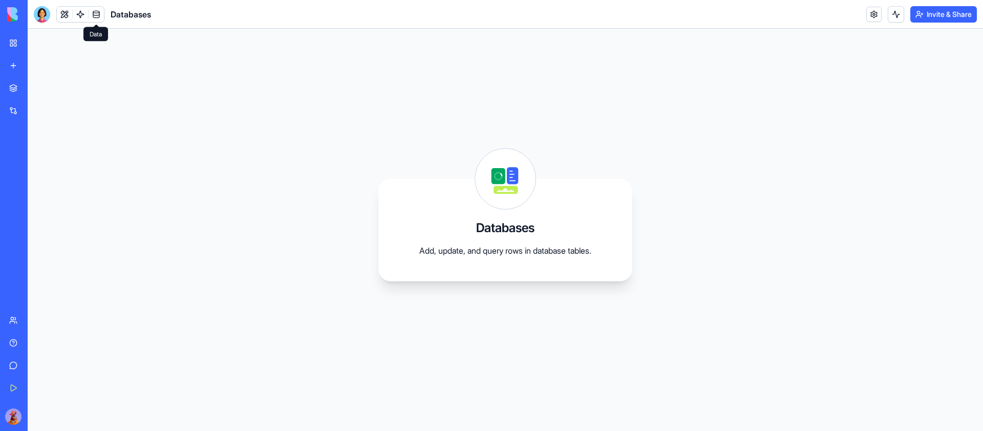
click at [98, 13] on link at bounding box center [96, 14] width 15 height 15
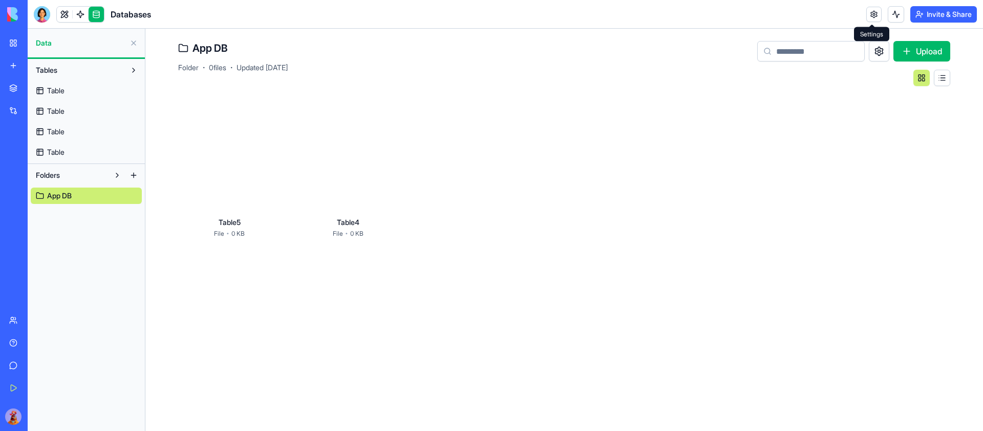
click at [872, 13] on link at bounding box center [873, 14] width 15 height 15
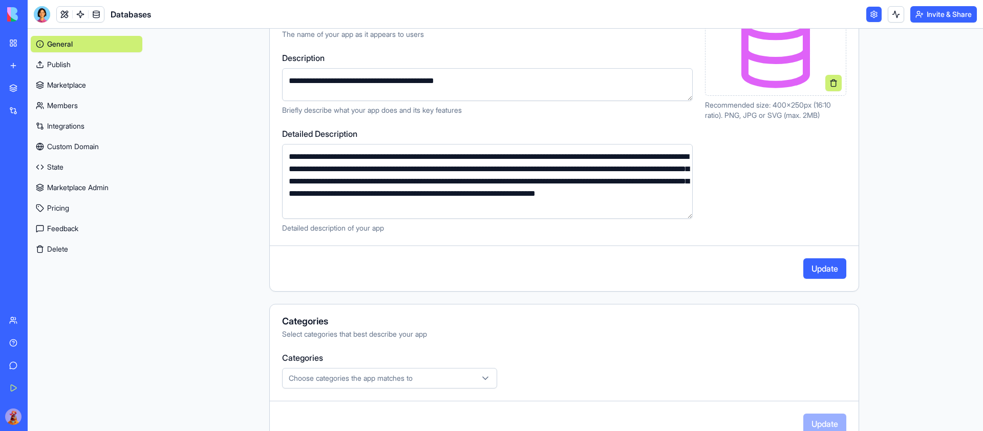
scroll to position [306, 0]
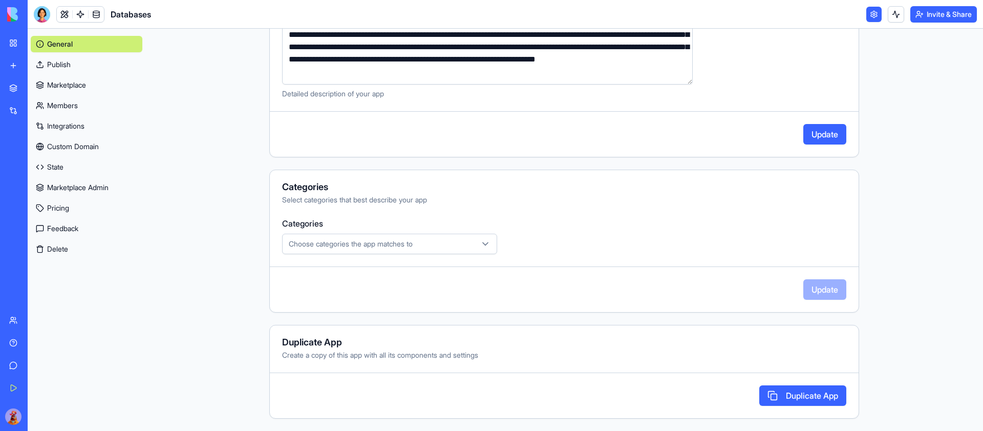
drag, startPoint x: 797, startPoint y: 393, endPoint x: 759, endPoint y: 311, distance: 90.5
click at [760, 310] on div "**********" at bounding box center [564, 77] width 590 height 684
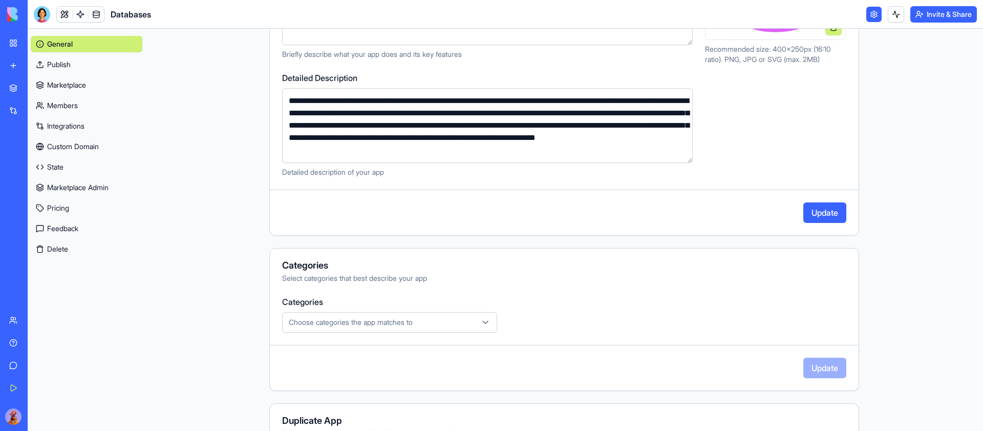
scroll to position [207, 0]
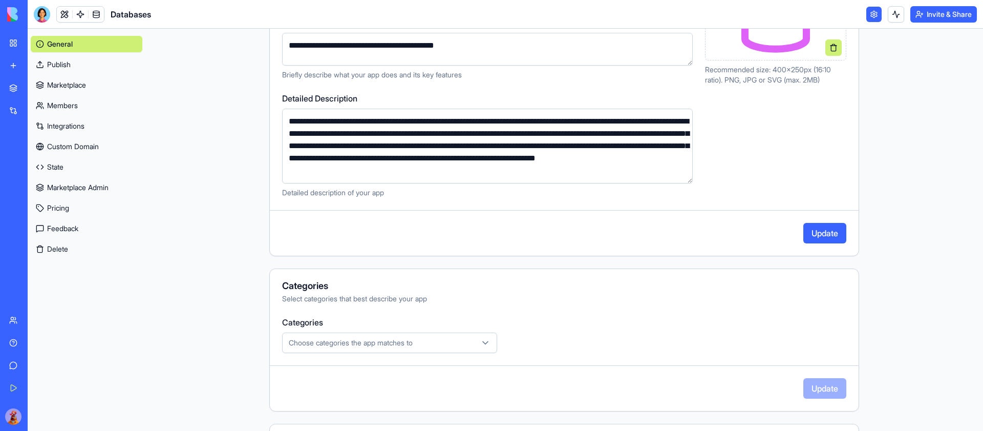
click at [833, 237] on button "Update" at bounding box center [824, 233] width 43 height 20
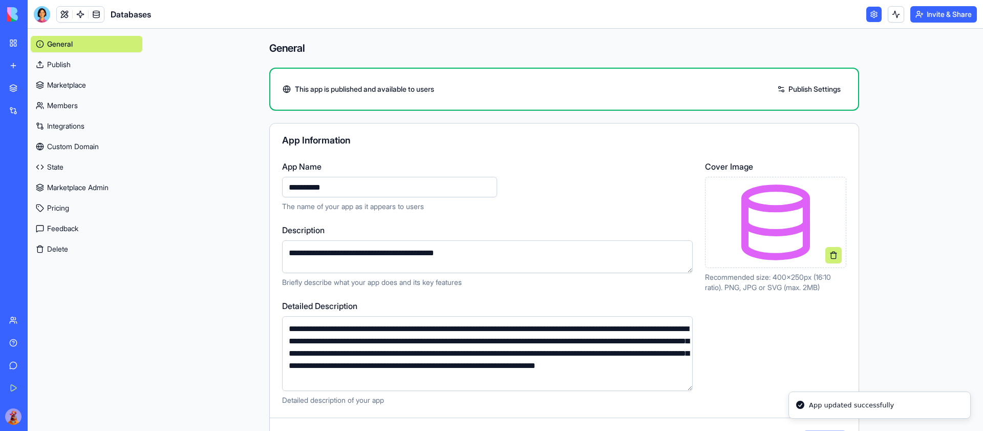
click at [408, 187] on input "*********" at bounding box center [389, 187] width 215 height 20
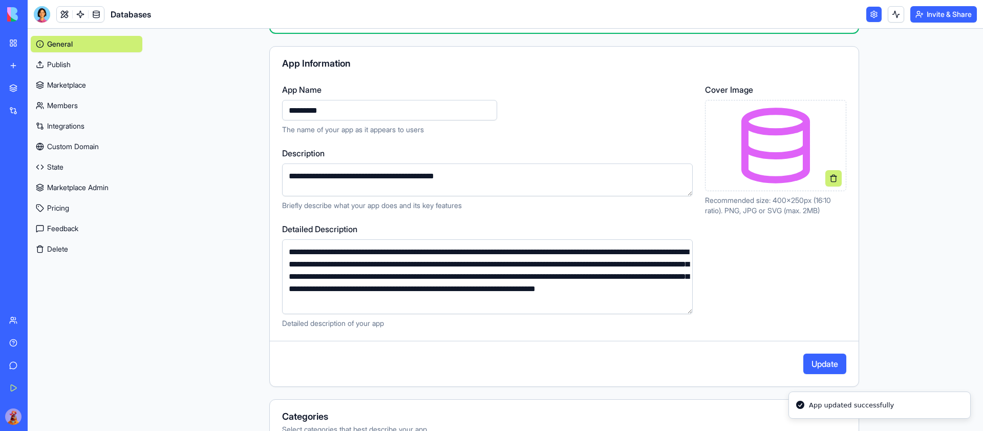
scroll to position [98, 0]
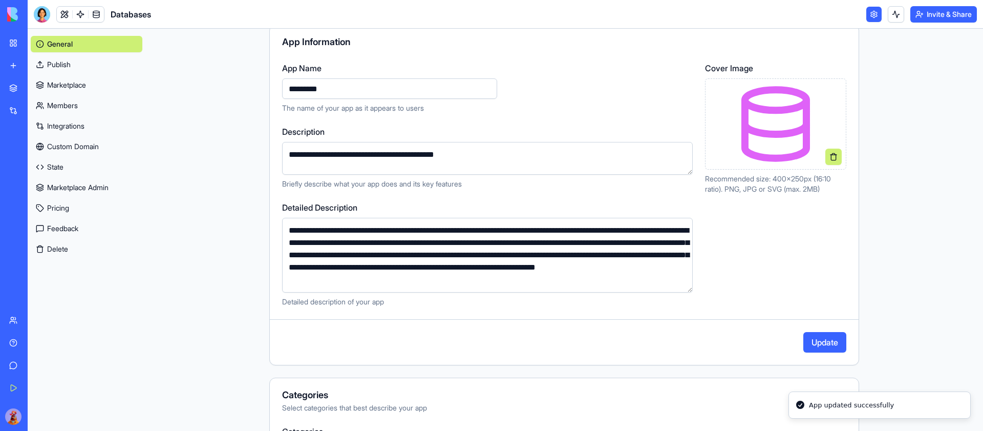
type input "*********"
click at [822, 344] on button "Update" at bounding box center [824, 342] width 43 height 20
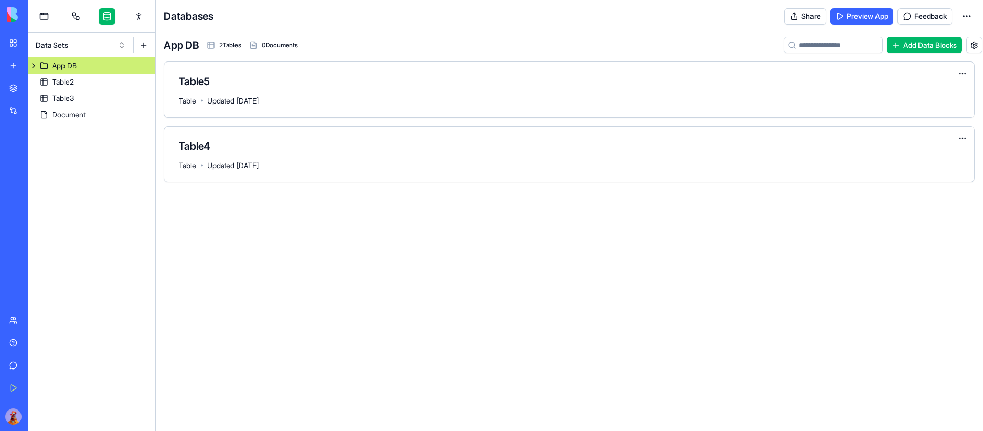
click at [121, 45] on button "Data Sets" at bounding box center [81, 45] width 100 height 16
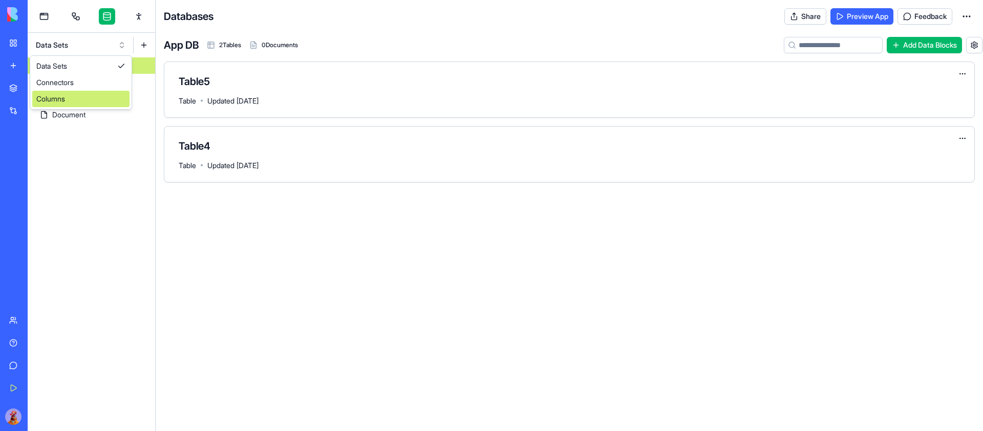
click at [84, 97] on div "Columns" at bounding box center [80, 99] width 97 height 16
